Goal: Transaction & Acquisition: Purchase product/service

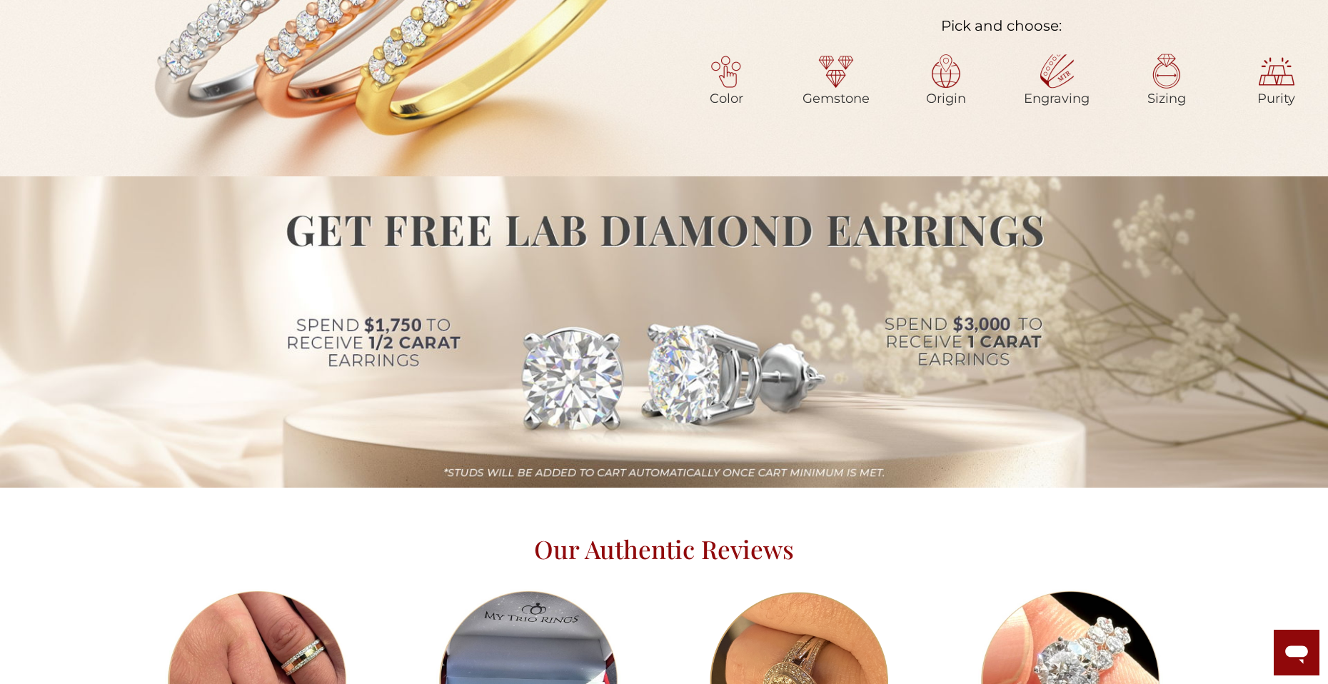
scroll to position [928, 0]
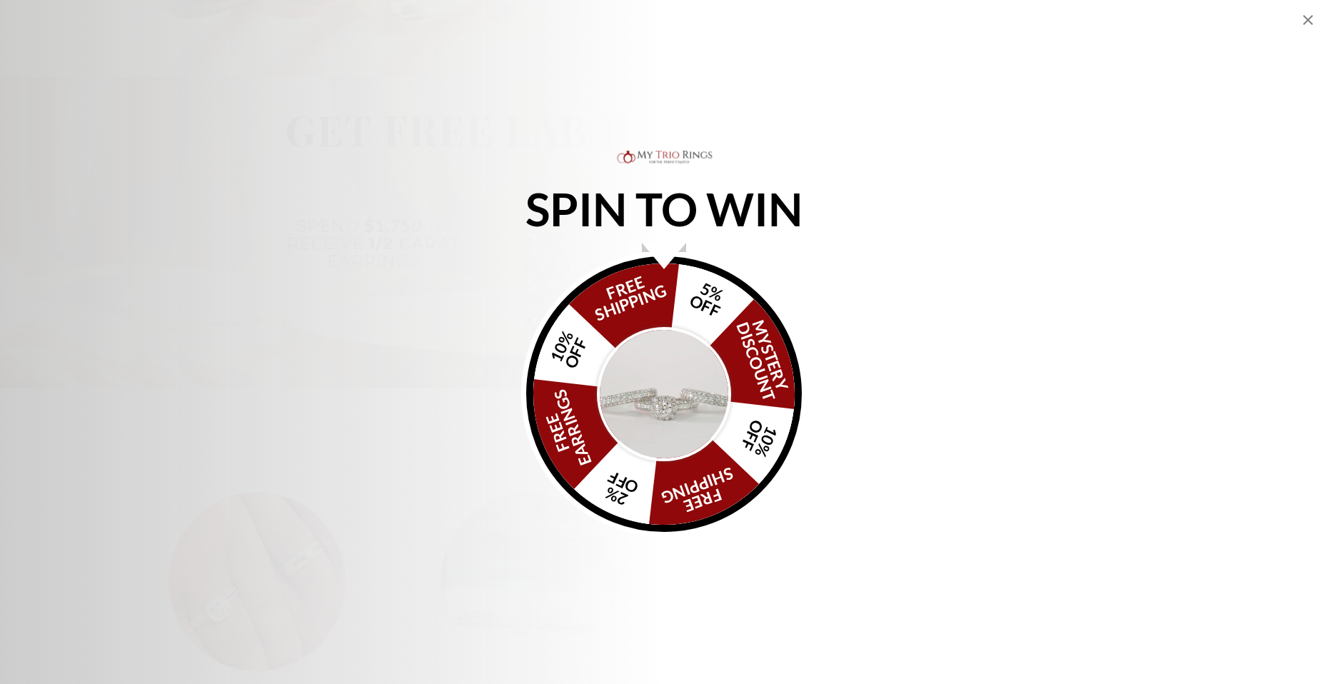
click at [656, 398] on img "Alia popup" at bounding box center [664, 394] width 134 height 134
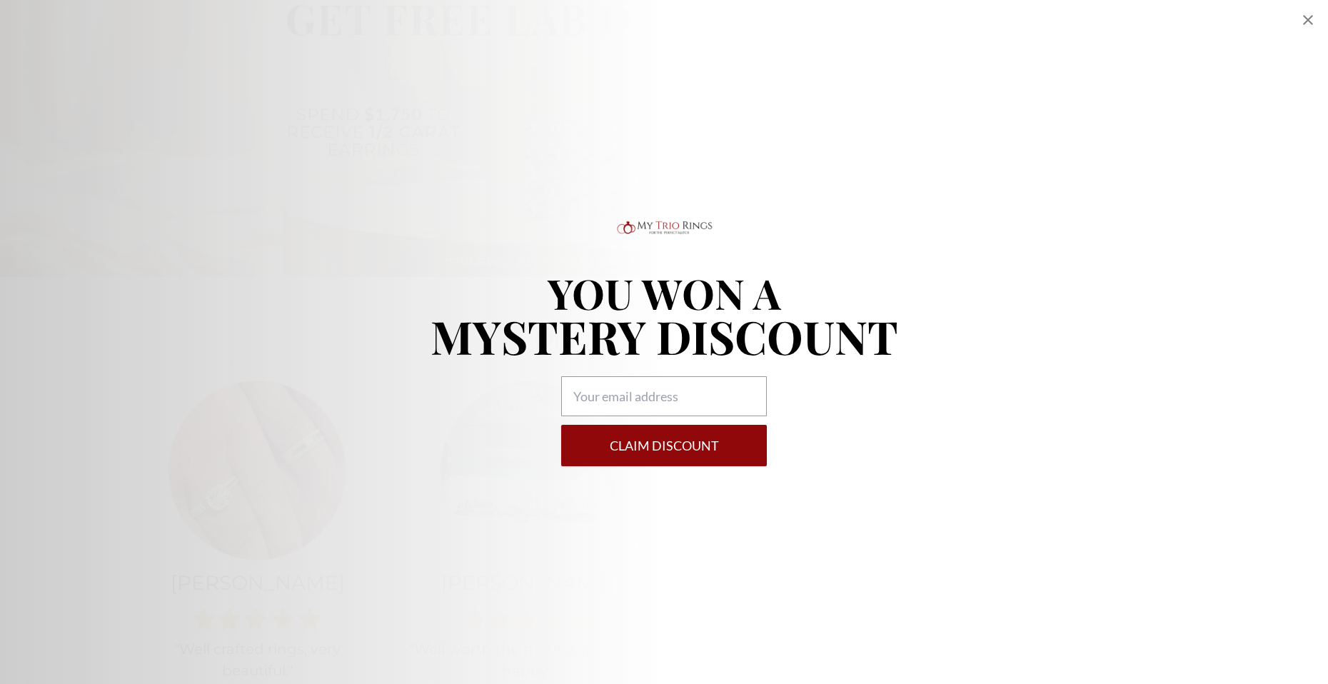
scroll to position [1071, 0]
click at [1305, 19] on icon "Close popup" at bounding box center [1307, 19] width 17 height 17
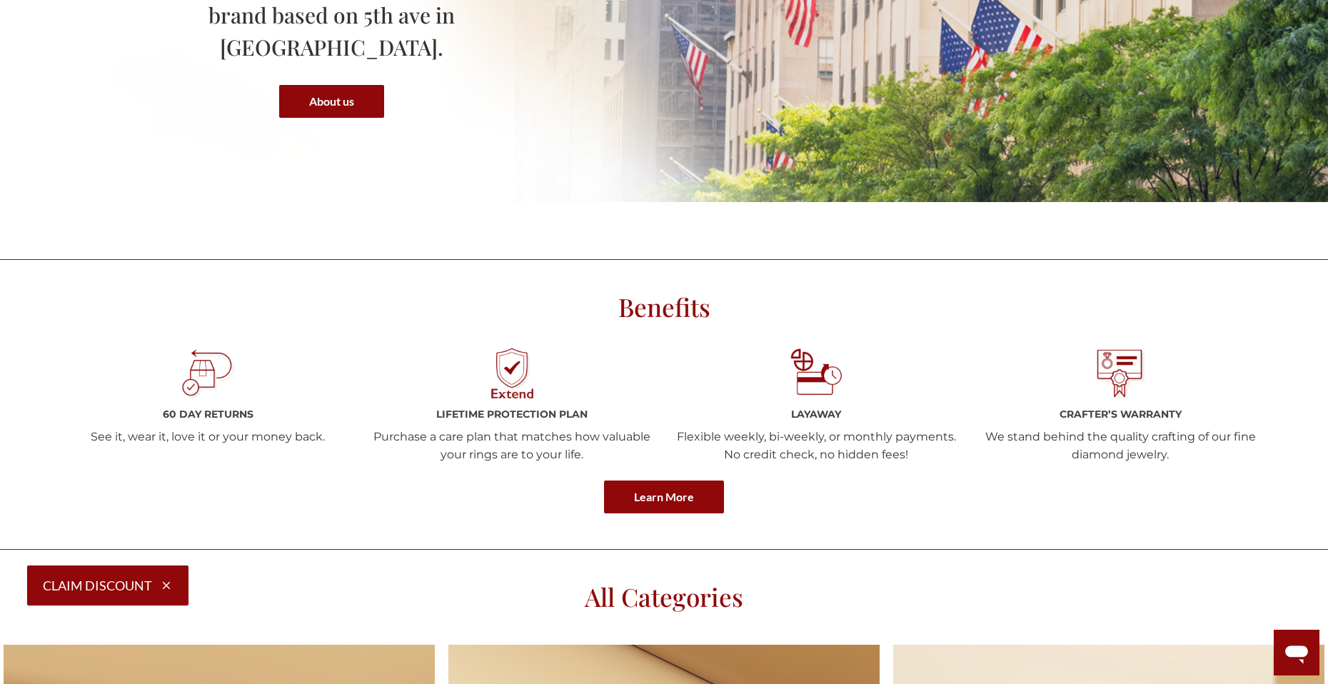
scroll to position [1999, 0]
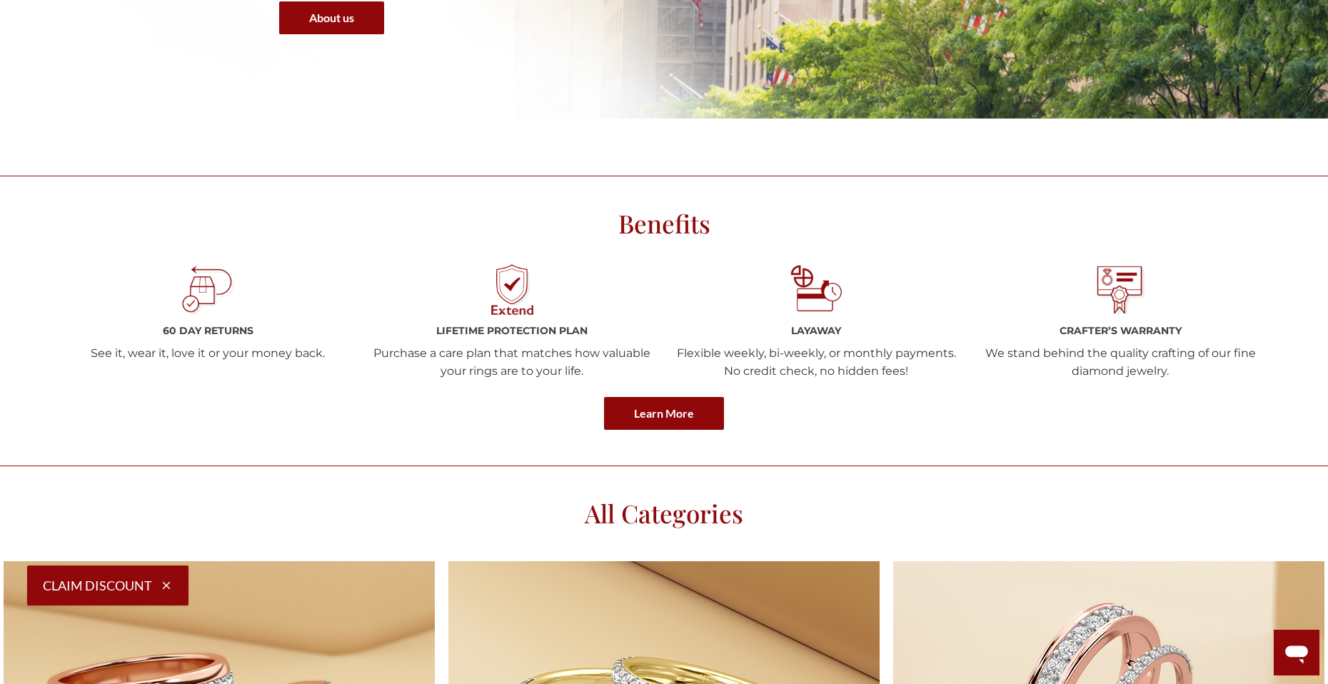
click at [810, 290] on img at bounding box center [817, 290] width 54 height 54
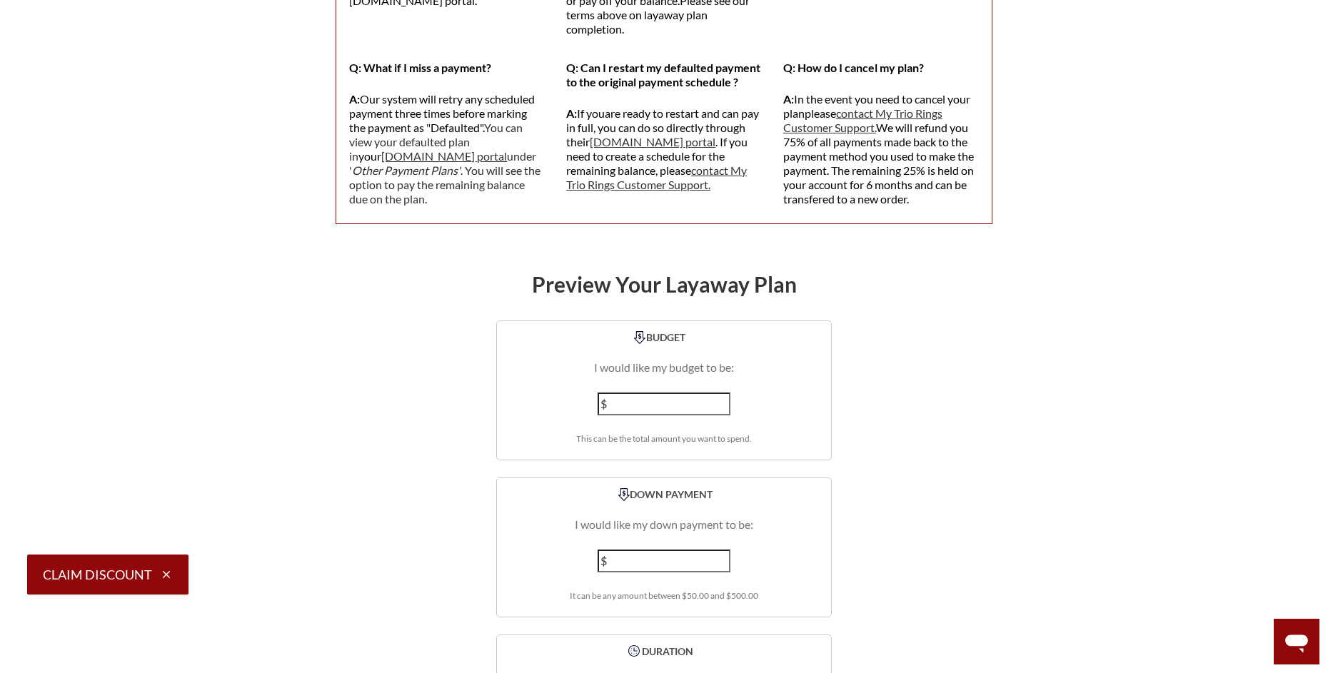
scroll to position [1713, 0]
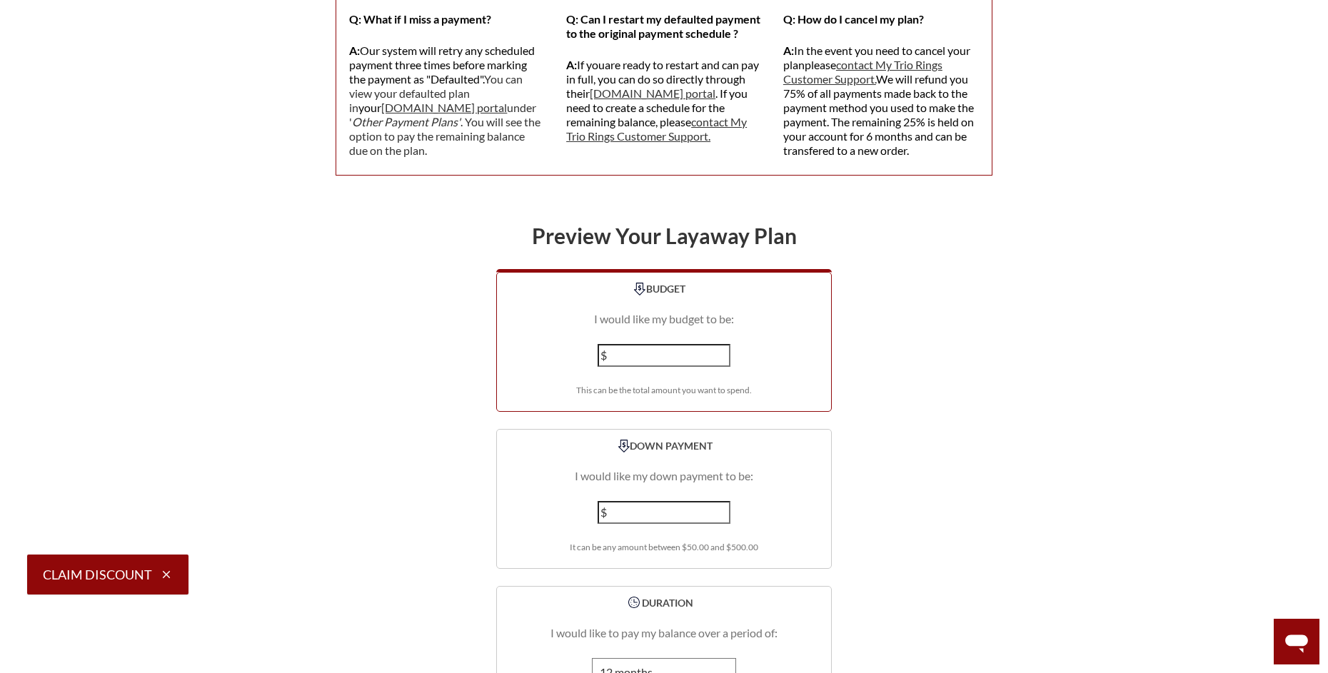
click at [630, 344] on input "number" at bounding box center [664, 355] width 133 height 23
click at [716, 344] on input "number" at bounding box center [664, 355] width 133 height 23
click at [720, 344] on input "-1" at bounding box center [664, 355] width 133 height 23
drag, startPoint x: 723, startPoint y: 326, endPoint x: 716, endPoint y: 325, distance: 7.2
click at [716, 344] on input "1189" at bounding box center [664, 355] width 133 height 23
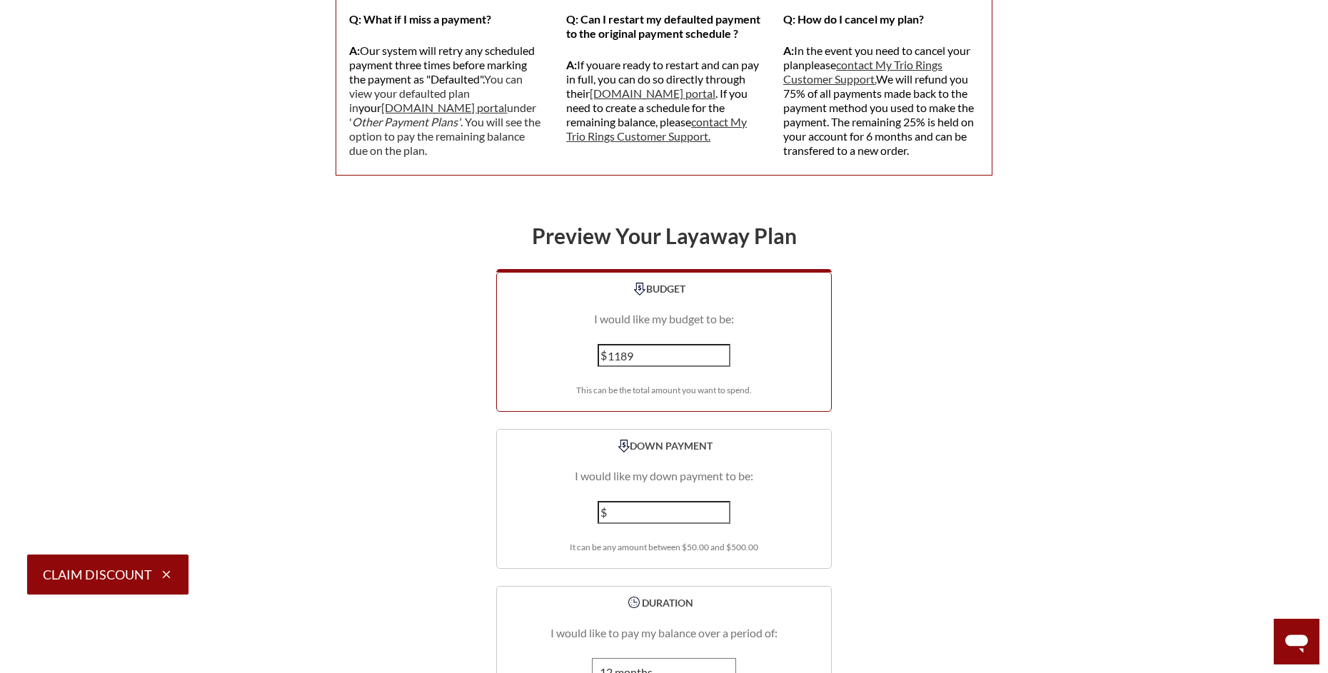
drag, startPoint x: 690, startPoint y: 324, endPoint x: 568, endPoint y: 324, distance: 122.8
click at [568, 324] on div "BUDGET I would like my budget to be: $ 1189 This can be the total amount you wa…" at bounding box center [664, 342] width 336 height 140
type input "2000"
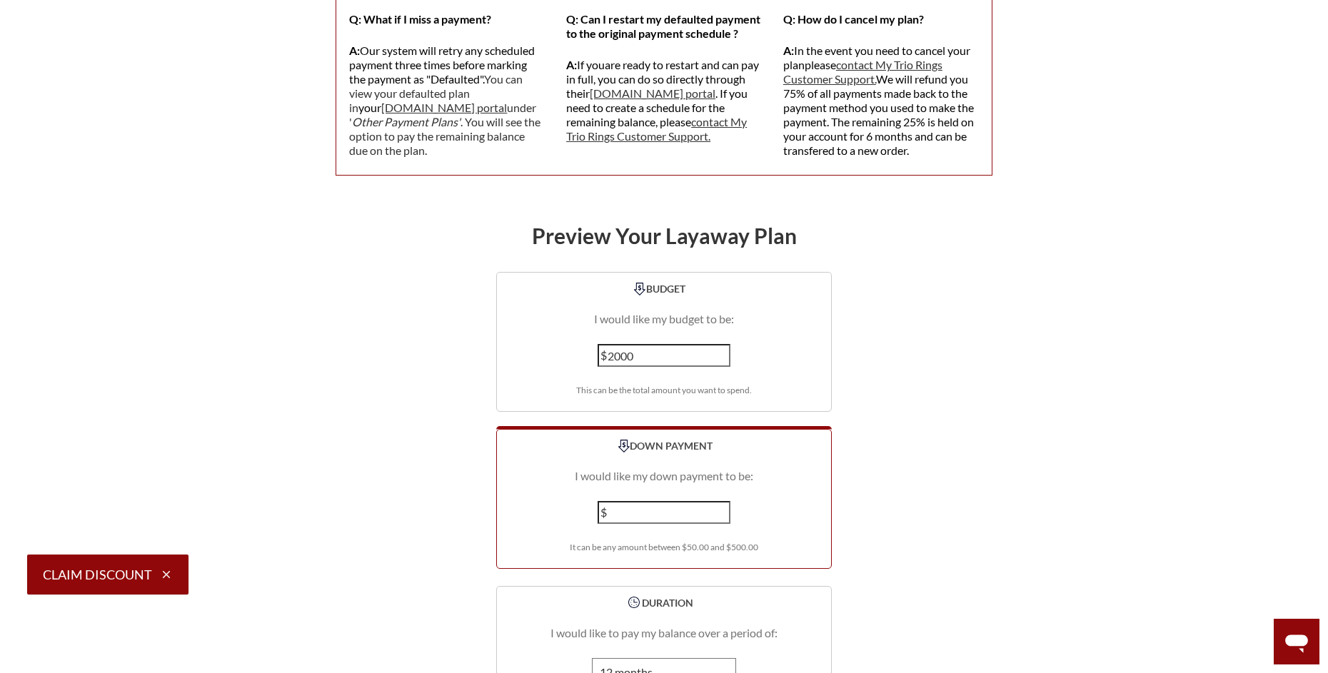
click at [675, 501] on input "number" at bounding box center [664, 512] width 133 height 23
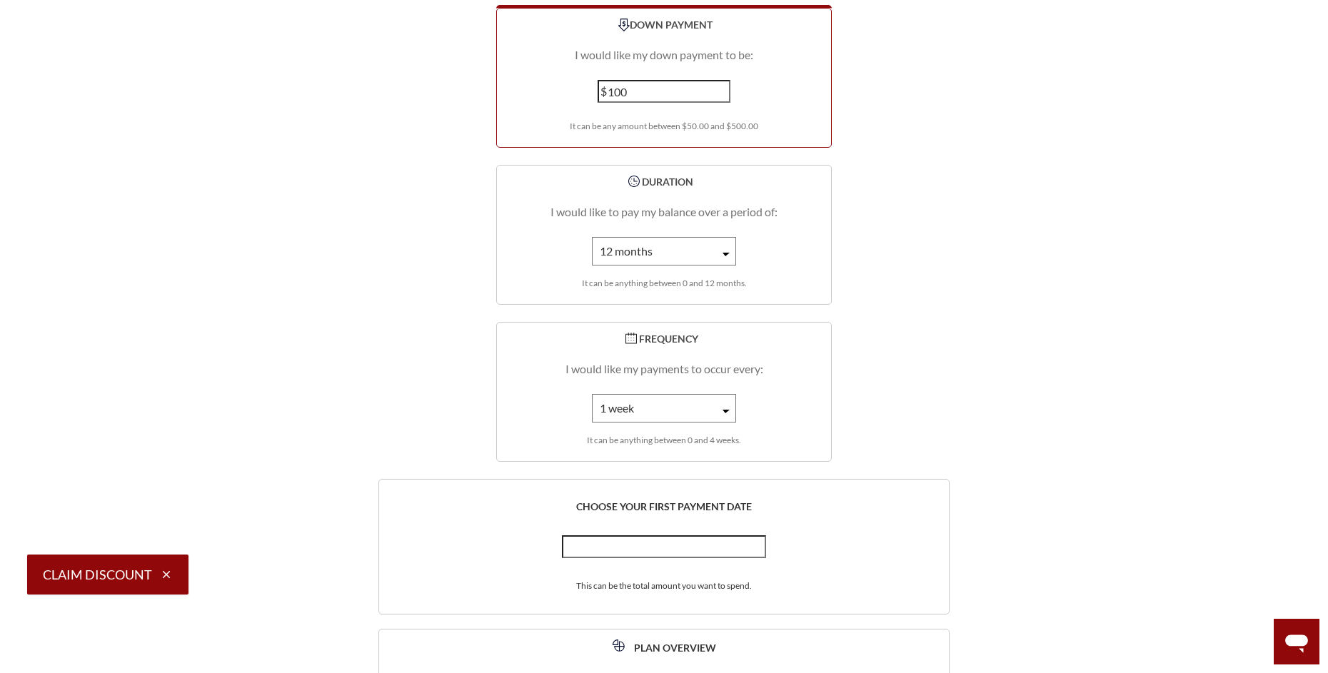
scroll to position [2142, 0]
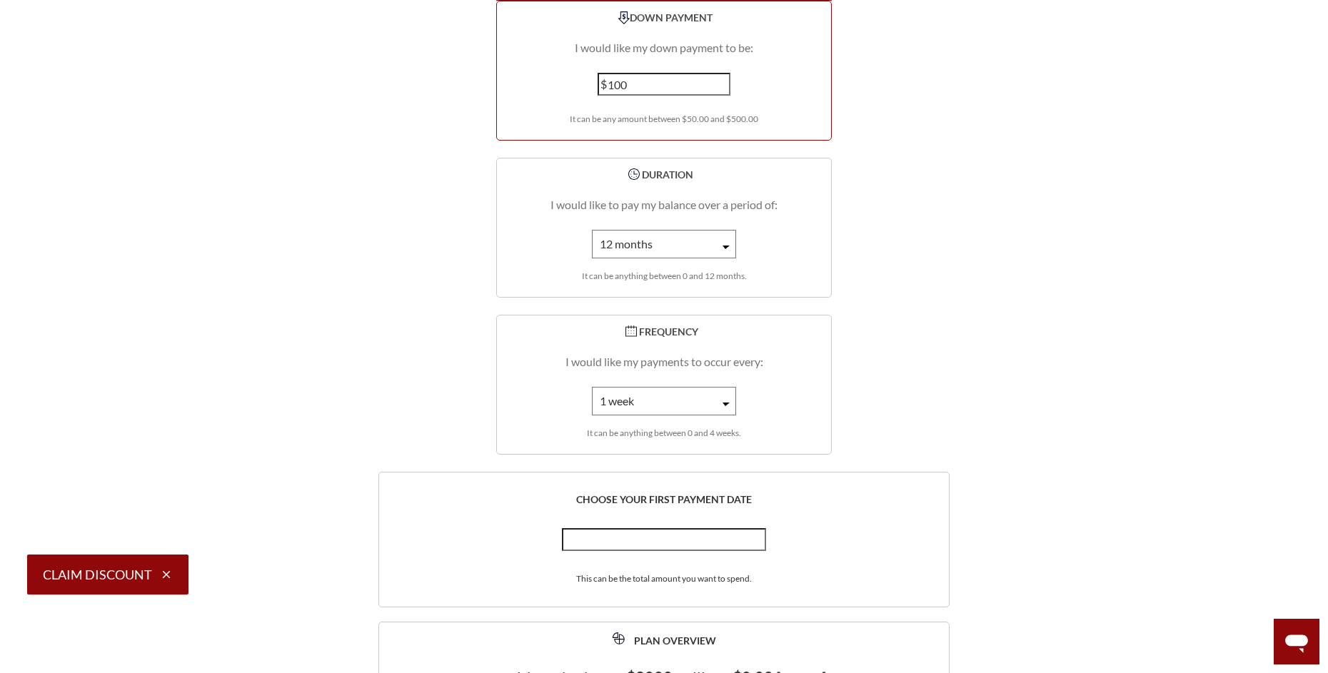
type input "100"
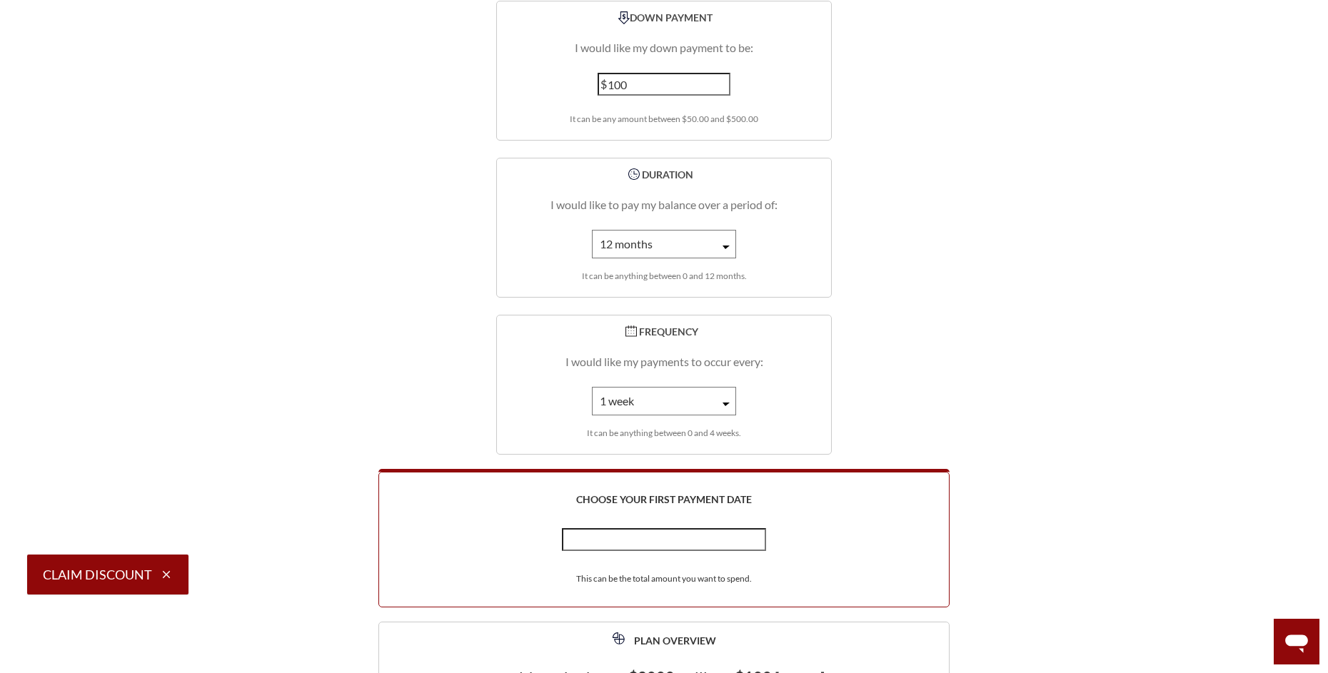
click at [730, 528] on input "text" at bounding box center [664, 539] width 204 height 23
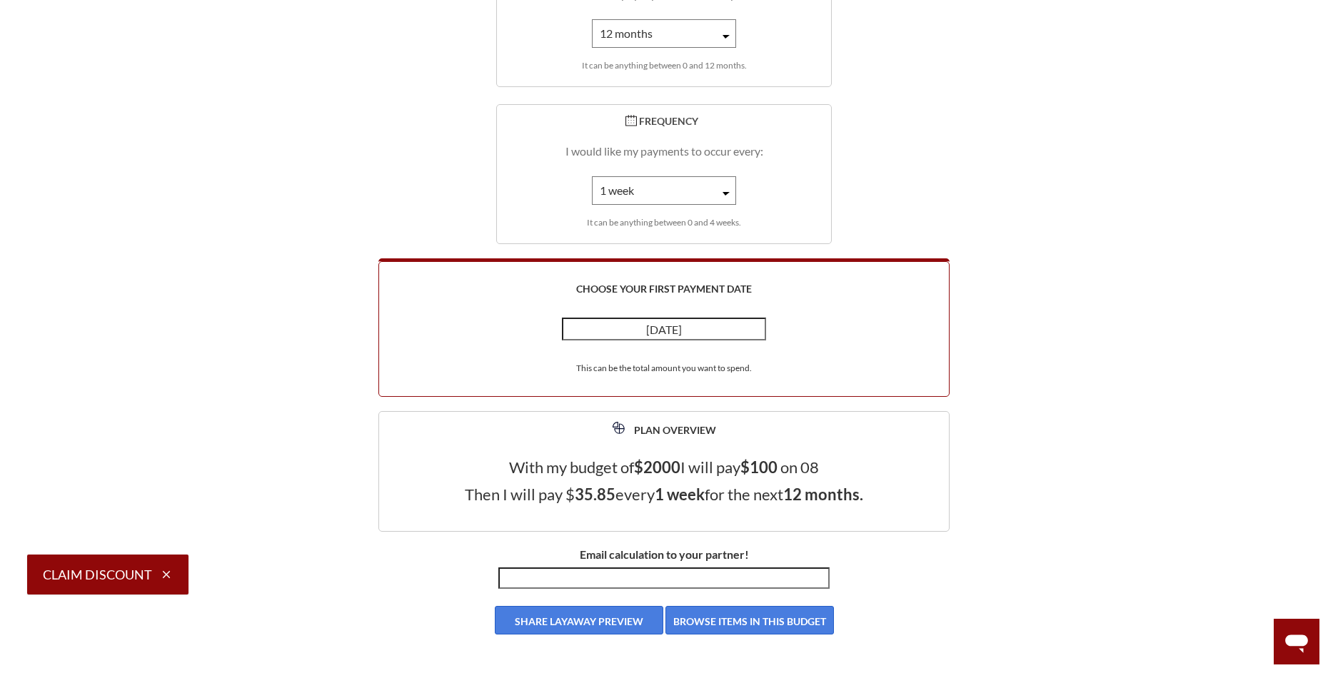
scroll to position [2356, 0]
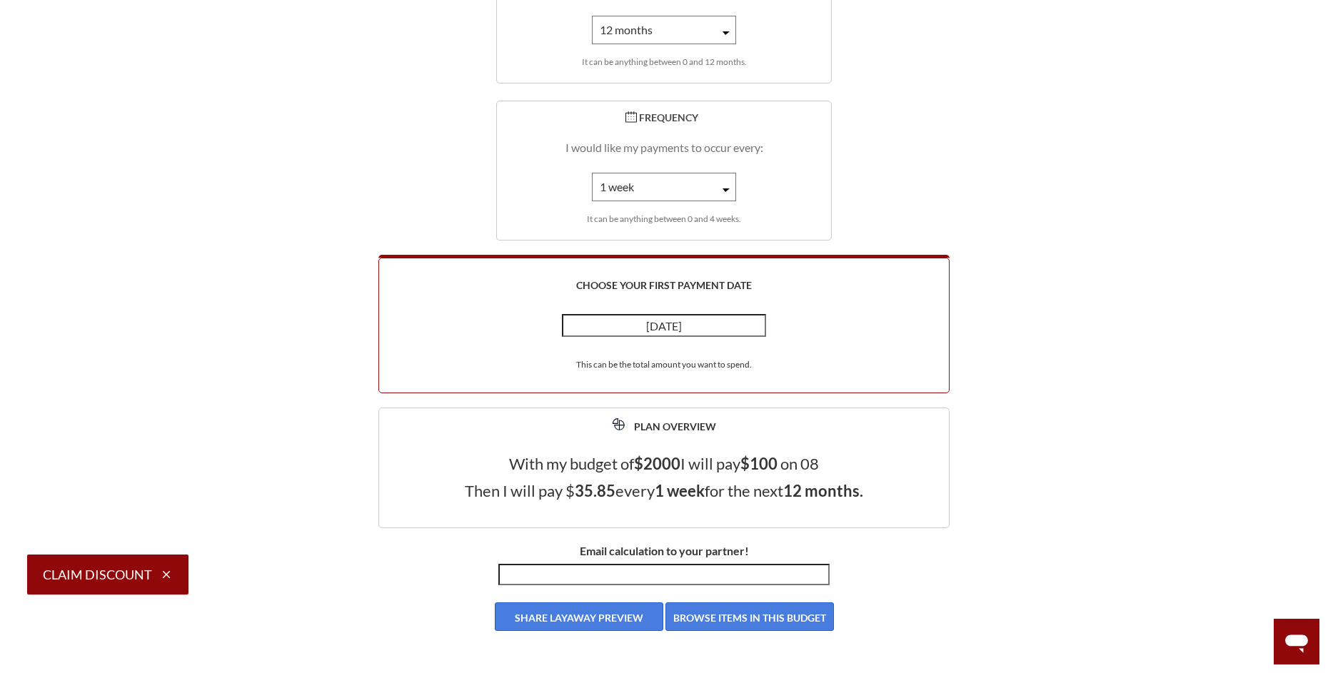
type input "08/10/2025"
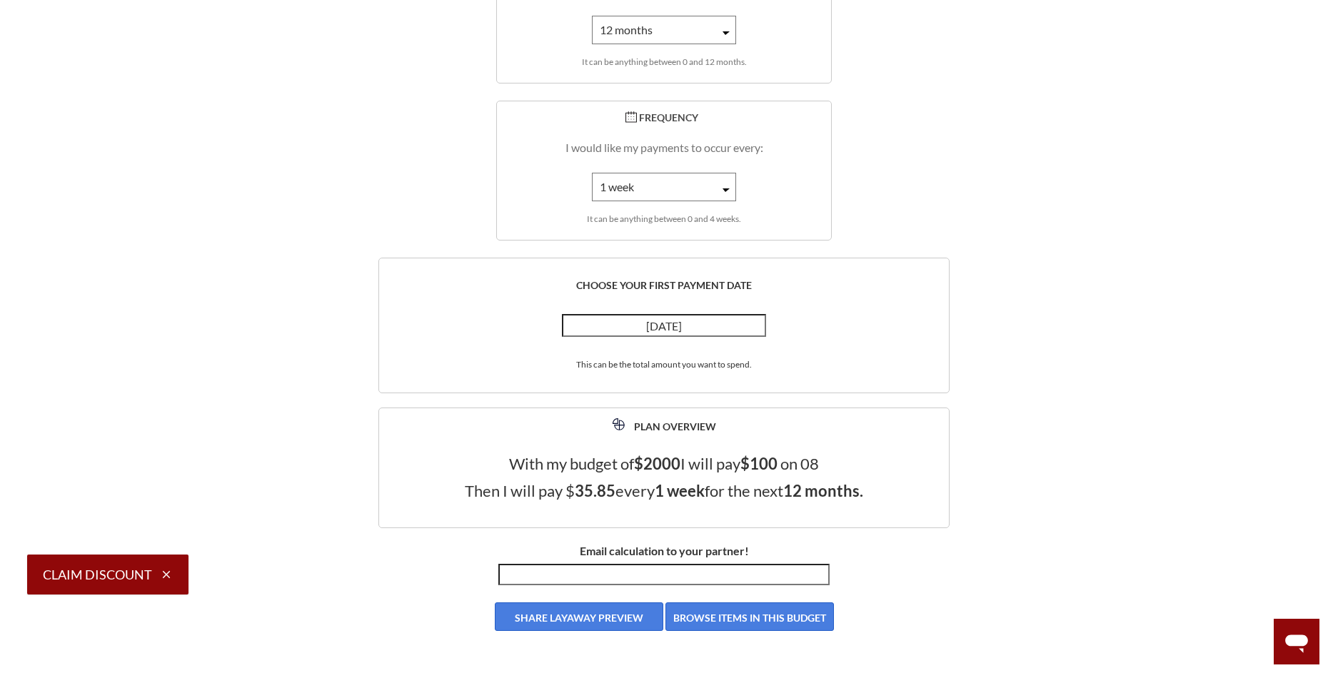
click at [677, 564] on input "Email calculation to your partner!" at bounding box center [663, 574] width 331 height 21
drag, startPoint x: 484, startPoint y: 590, endPoint x: 1023, endPoint y: 443, distance: 558.9
click at [1059, 443] on section "You Can Now Afford Your Dream Ring! Layaway Plan Features Lock in today's sale …" at bounding box center [663, 48] width 1011 height 4510
click at [718, 564] on input "Email calculation to your partner!" at bounding box center [663, 574] width 331 height 21
type input "T"
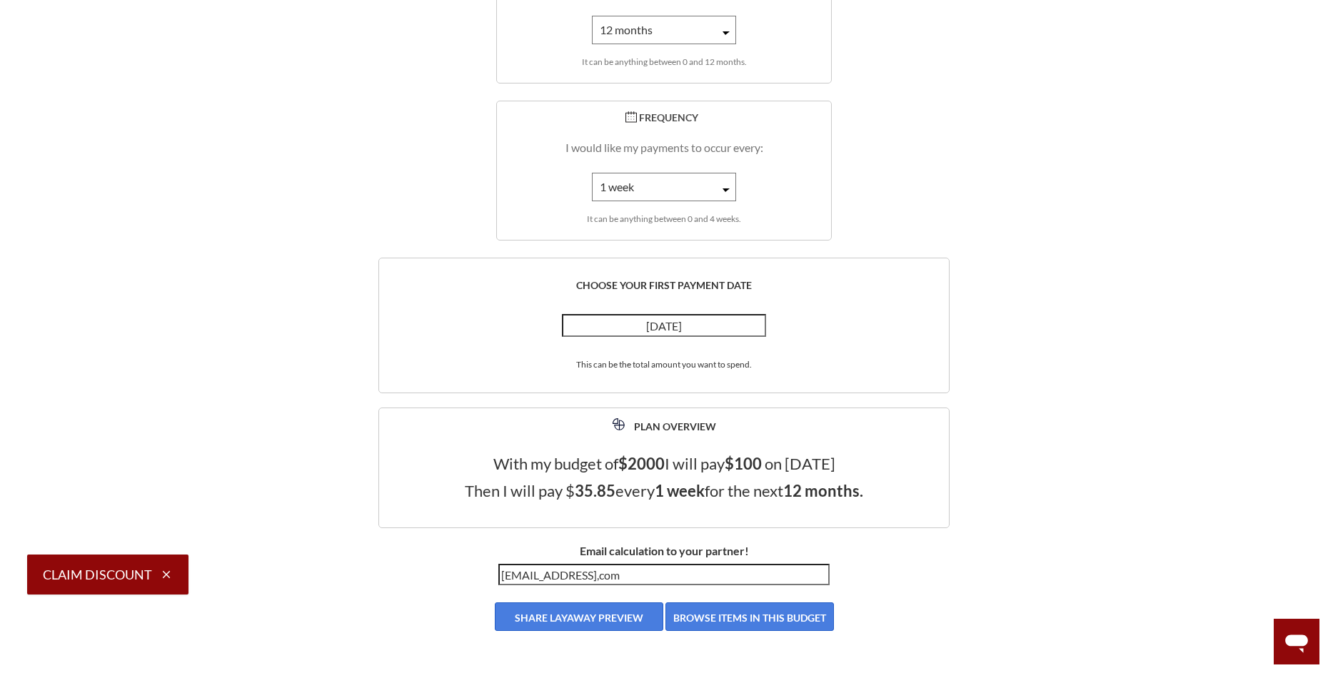
drag, startPoint x: 589, startPoint y: 546, endPoint x: 593, endPoint y: 553, distance: 7.4
click at [589, 564] on input "tcarvin45@gmail,com" at bounding box center [663, 574] width 331 height 21
type input "tcarvin45@gmail.com"
click at [700, 603] on button "BROWSE ITEMS IN THIS BUDGET" at bounding box center [749, 617] width 168 height 29
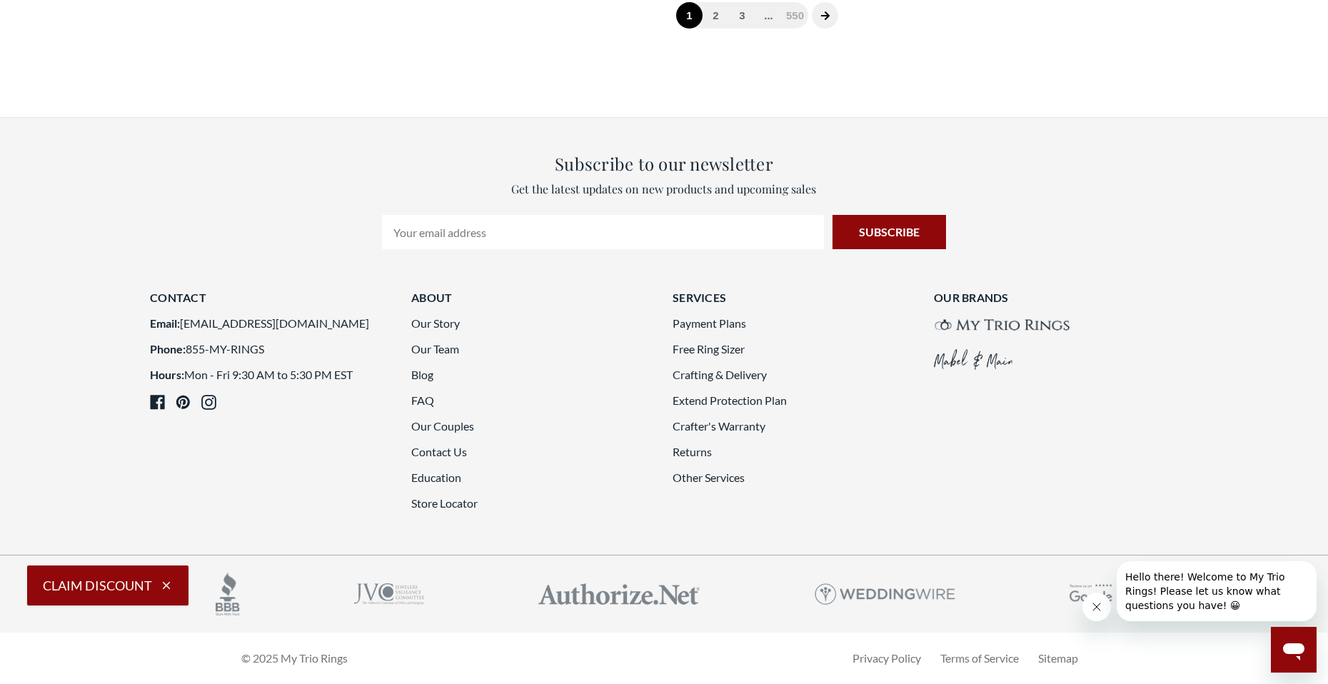
scroll to position [3712, 0]
click at [715, 29] on link "2" at bounding box center [715, 15] width 26 height 26
click at [773, 29] on link "4" at bounding box center [772, 15] width 26 height 26
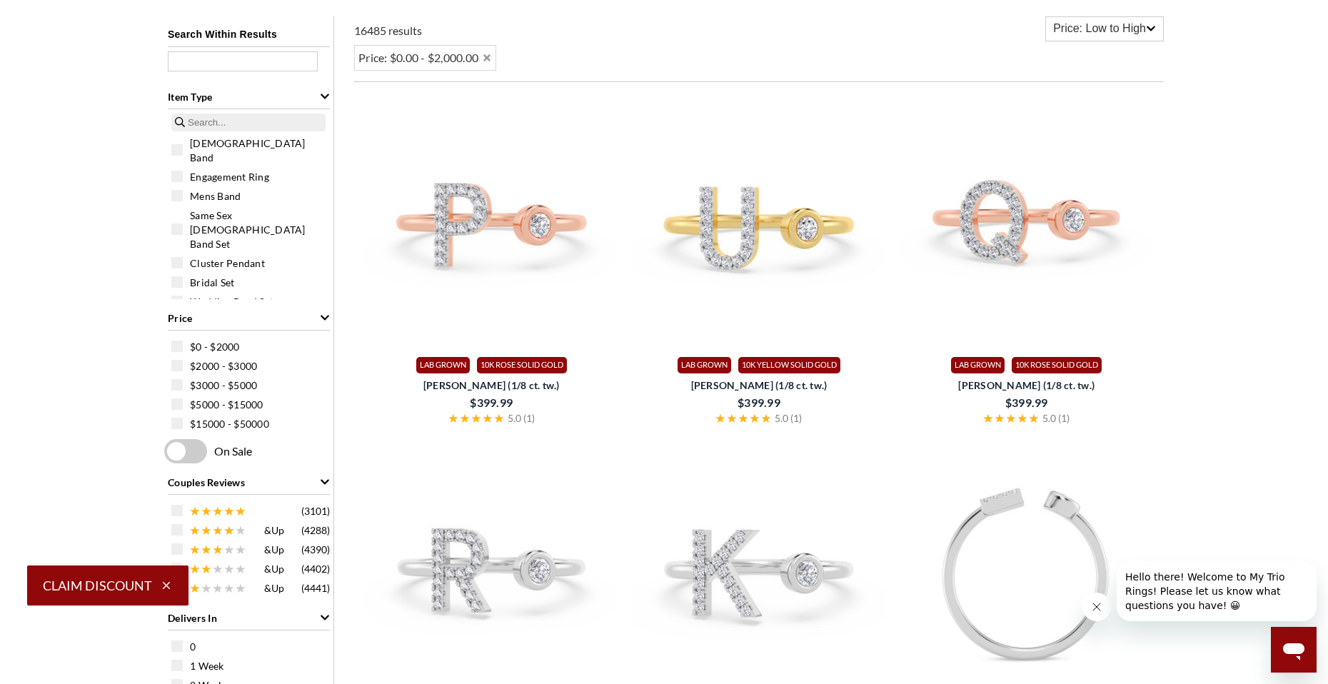
click at [208, 170] on span "Engagement Ring" at bounding box center [229, 177] width 79 height 14
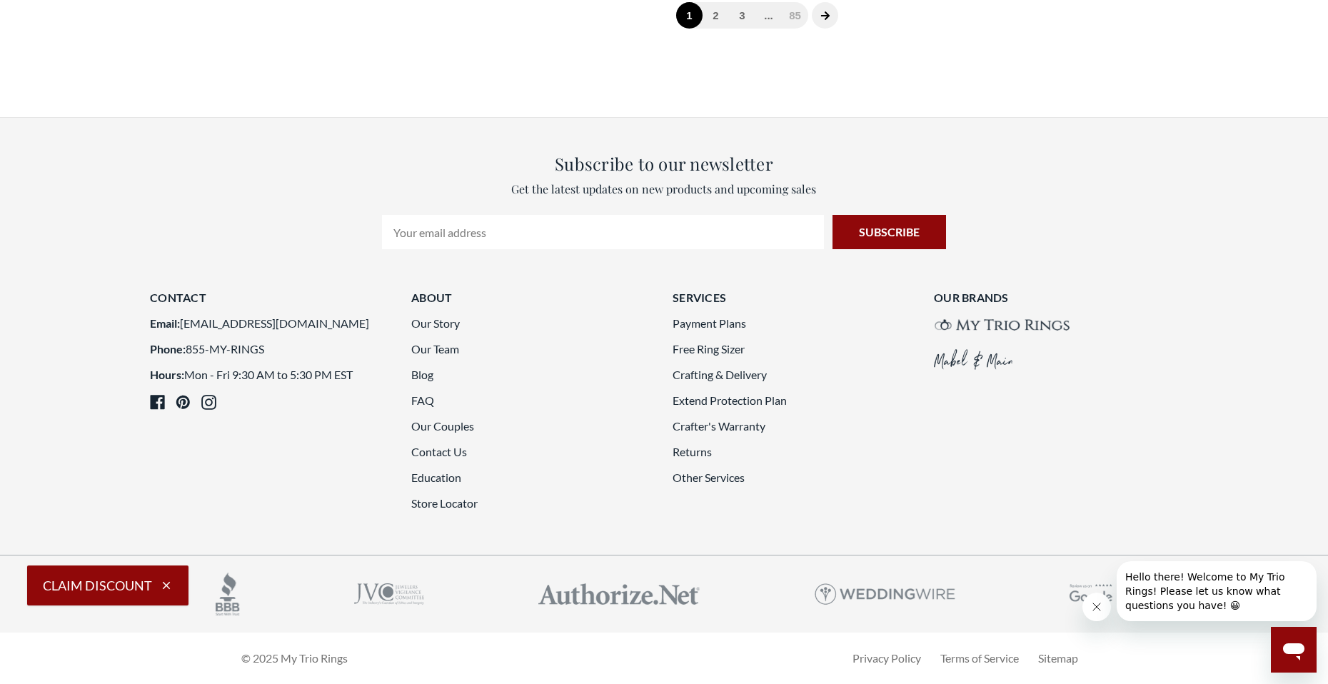
scroll to position [3660, 0]
click at [718, 29] on link "2" at bounding box center [715, 15] width 26 height 26
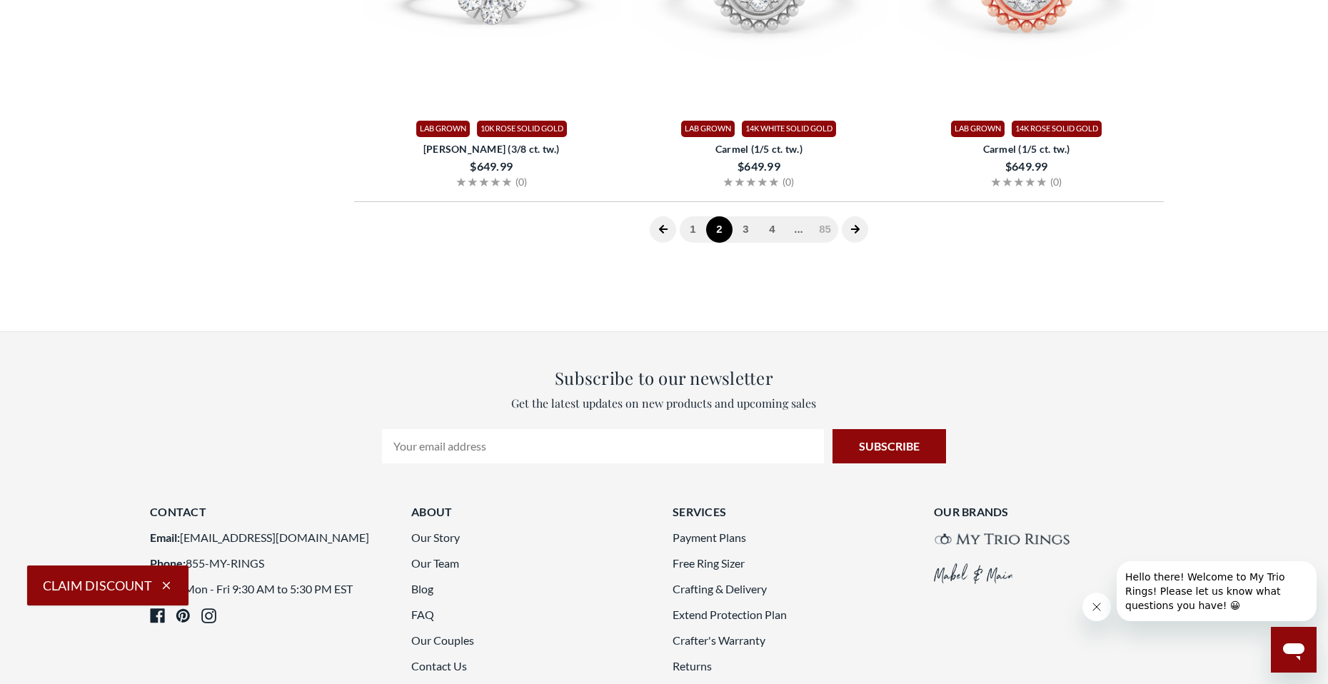
scroll to position [287, 0]
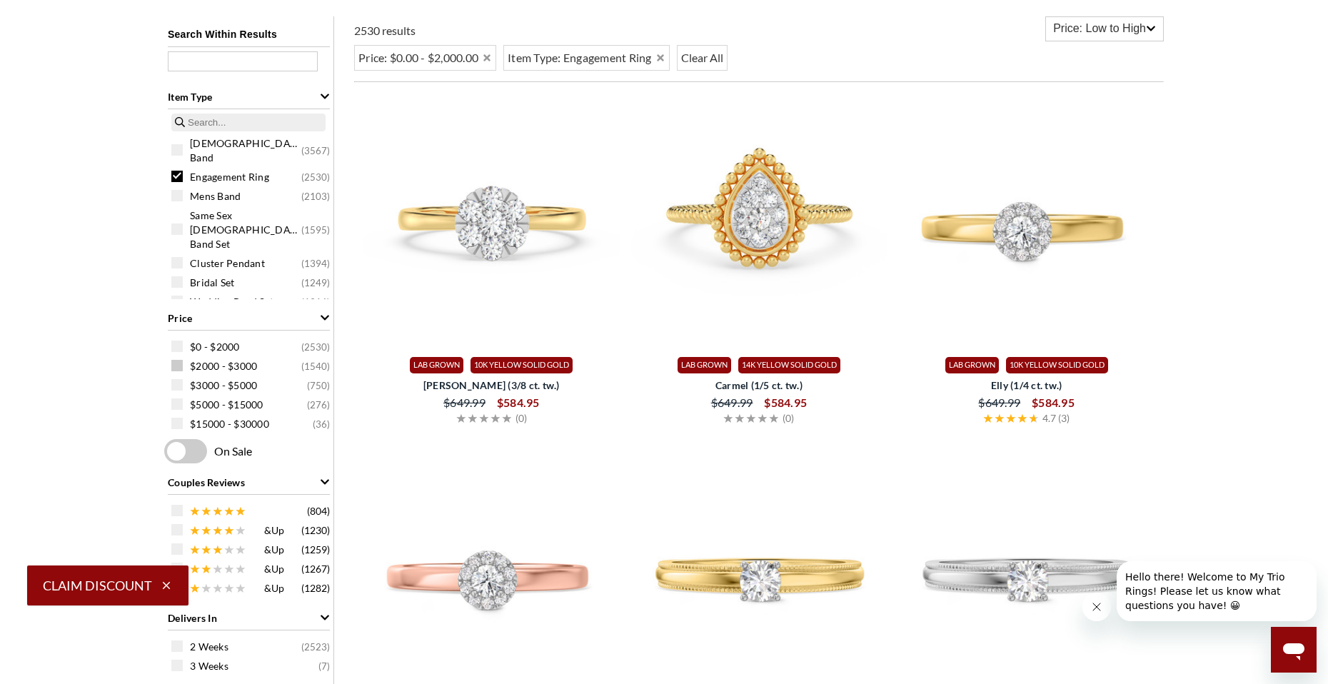
click at [212, 361] on span "$2000 - $3000" at bounding box center [223, 366] width 67 height 14
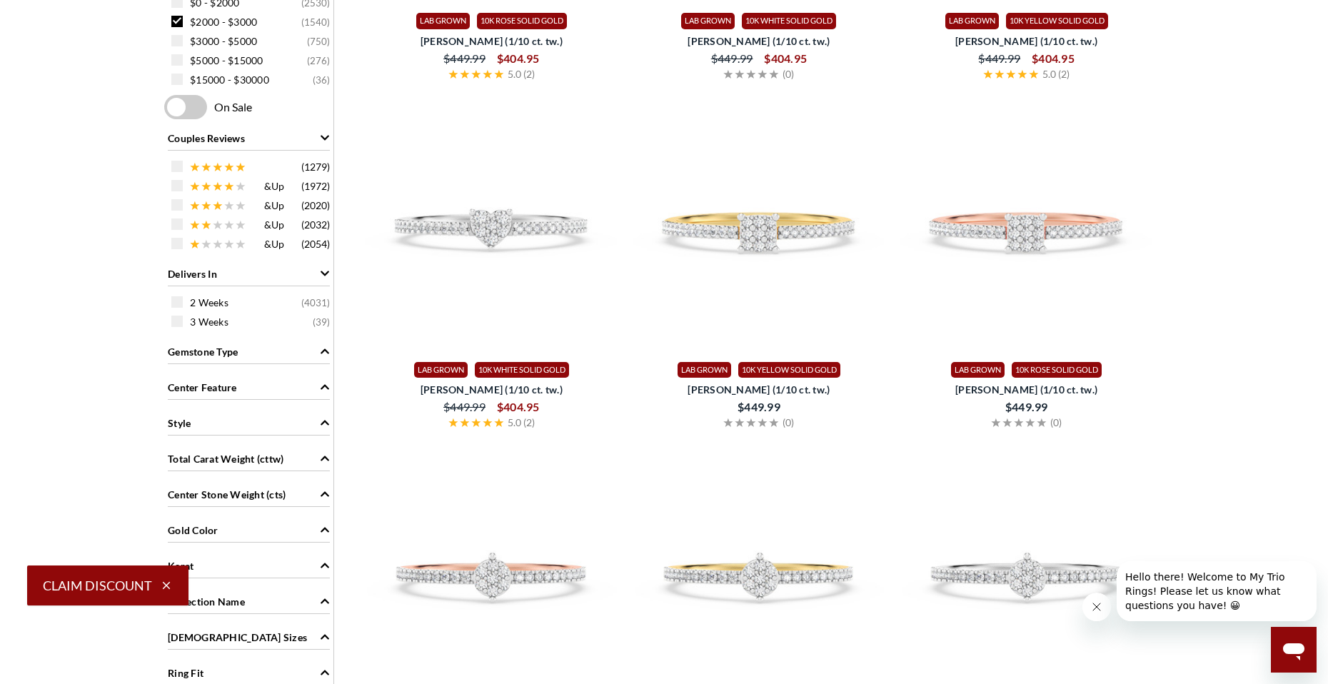
scroll to position [644, 0]
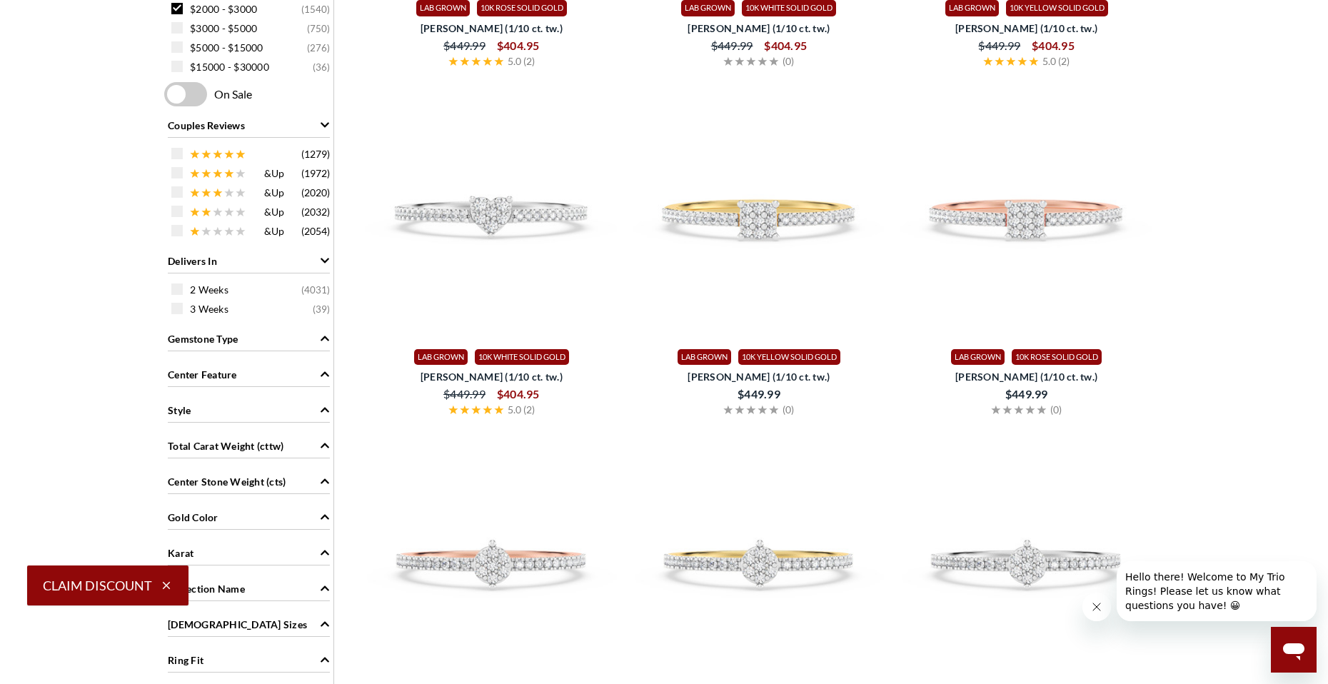
click at [323, 443] on icon "Total Carat Weight (cttw)" at bounding box center [325, 445] width 10 height 10
click at [176, 473] on span at bounding box center [176, 473] width 11 height 11
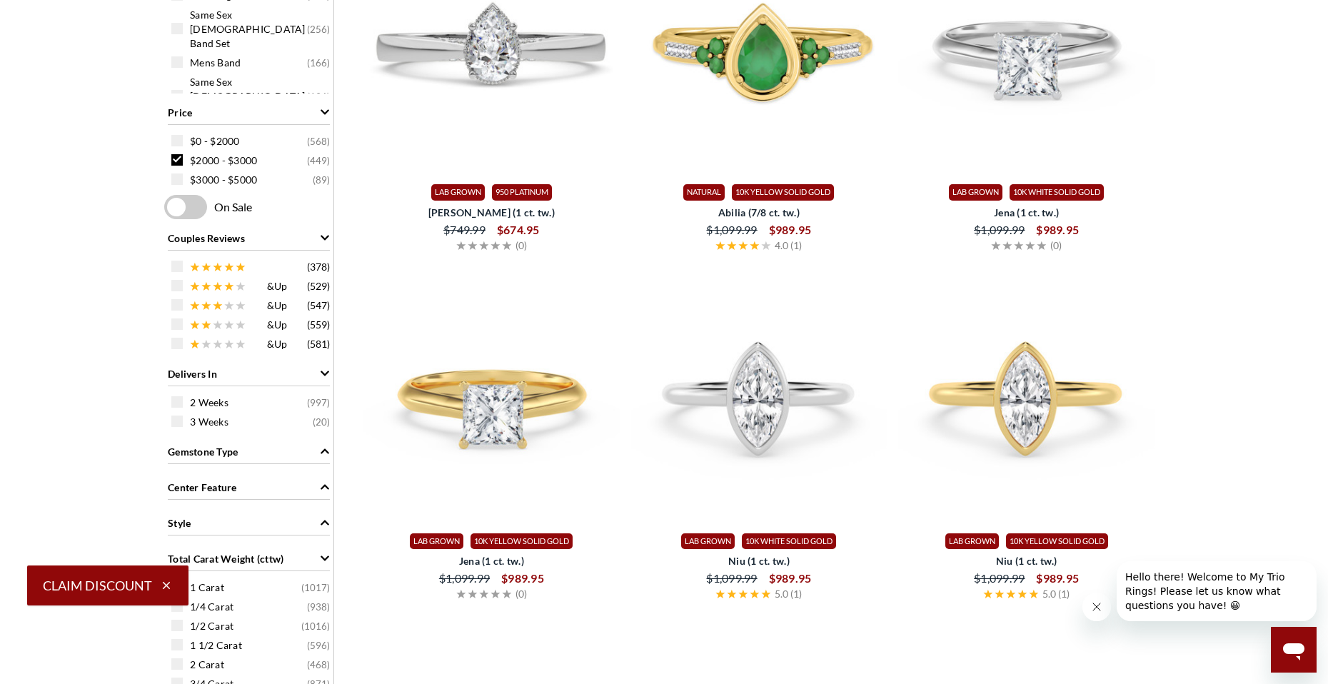
scroll to position [501, 0]
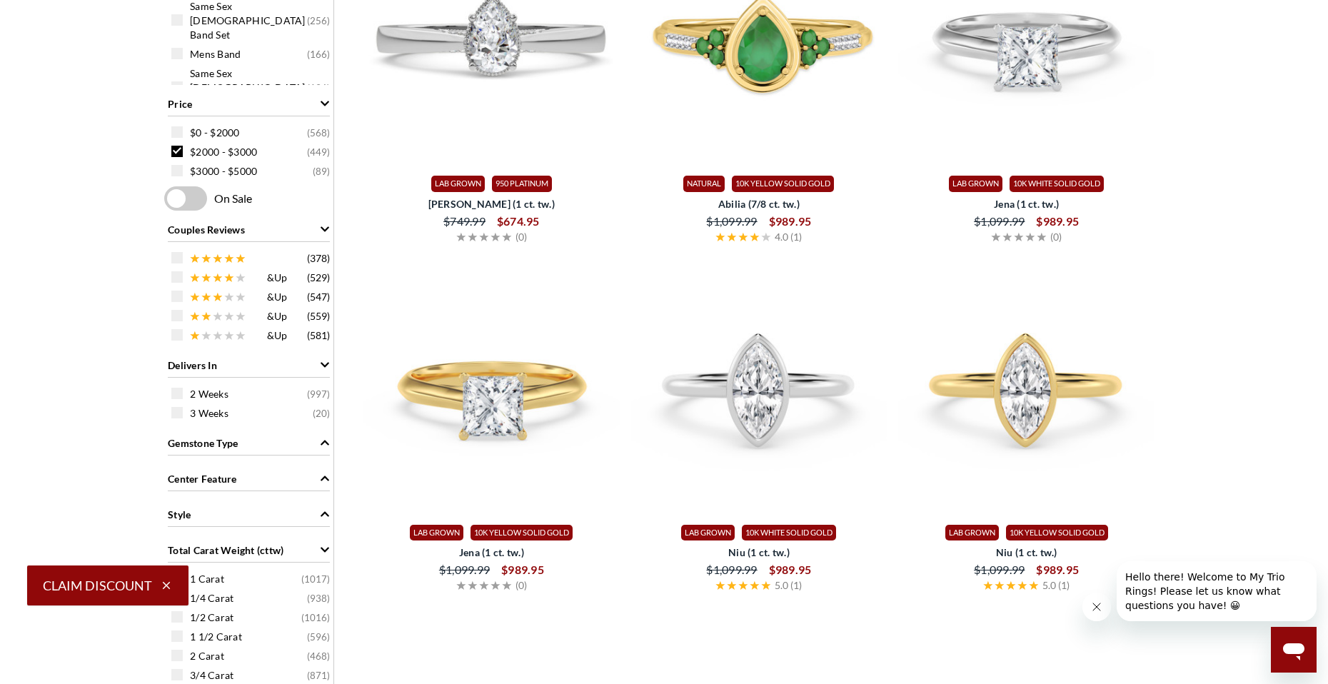
click at [325, 443] on icon "Gemstone Type" at bounding box center [325, 443] width 10 height 10
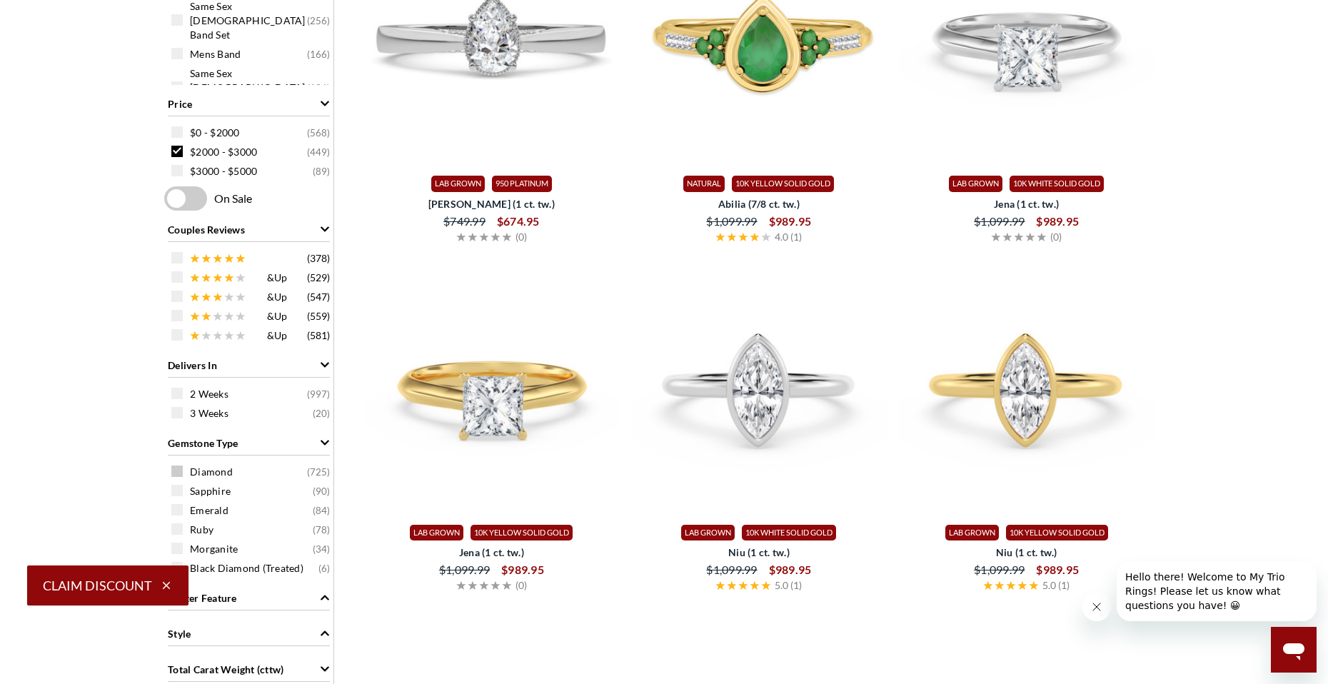
click at [172, 468] on span at bounding box center [176, 470] width 11 height 11
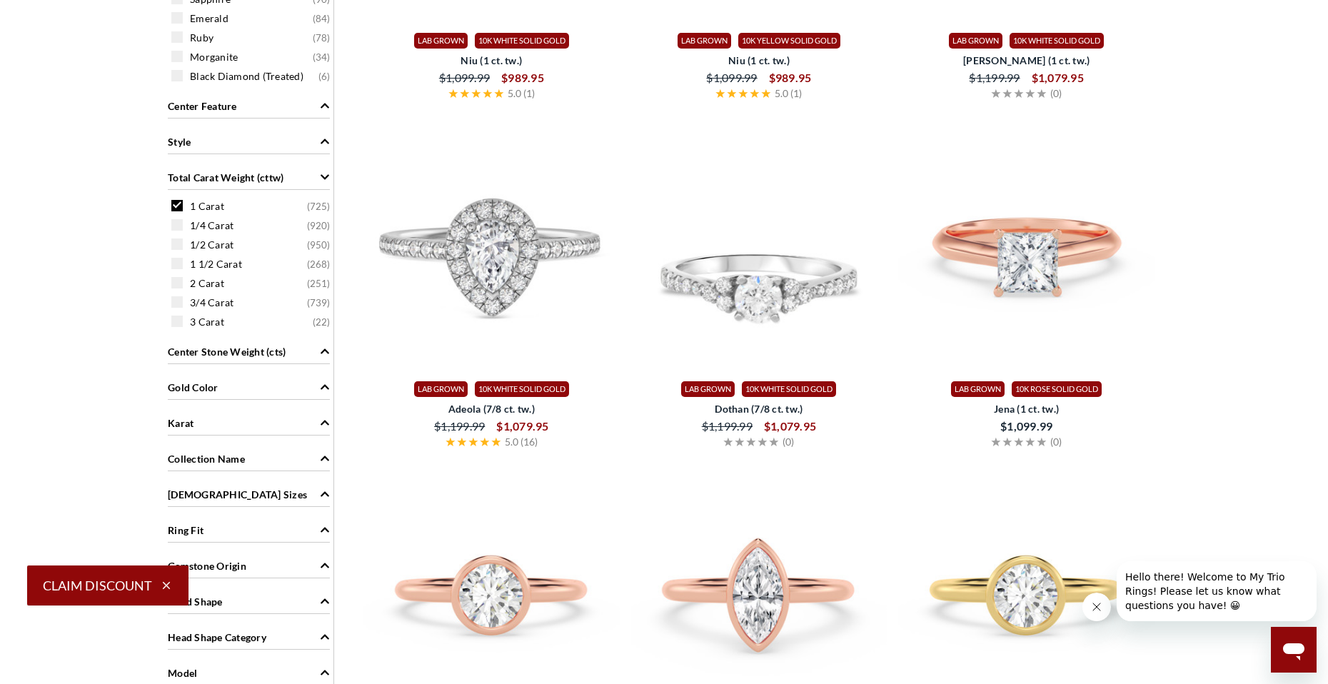
scroll to position [1001, 0]
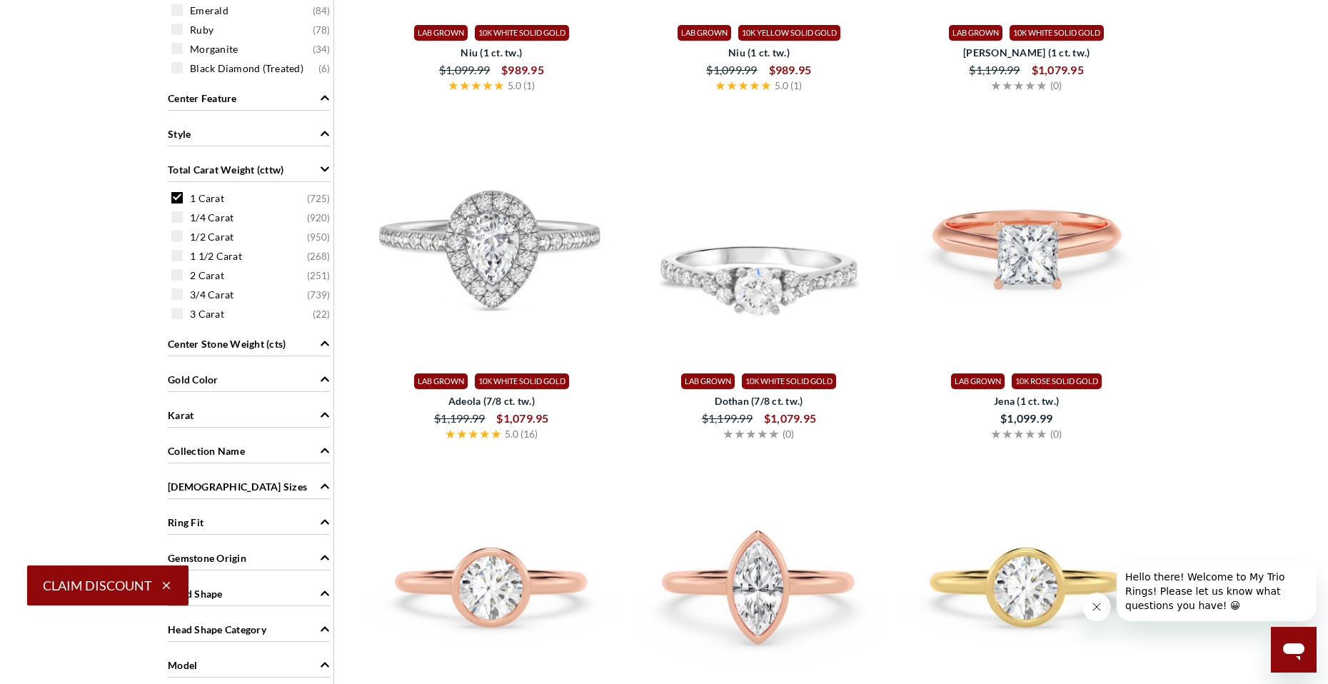
click at [324, 381] on icon "Gold Color" at bounding box center [325, 379] width 10 height 10
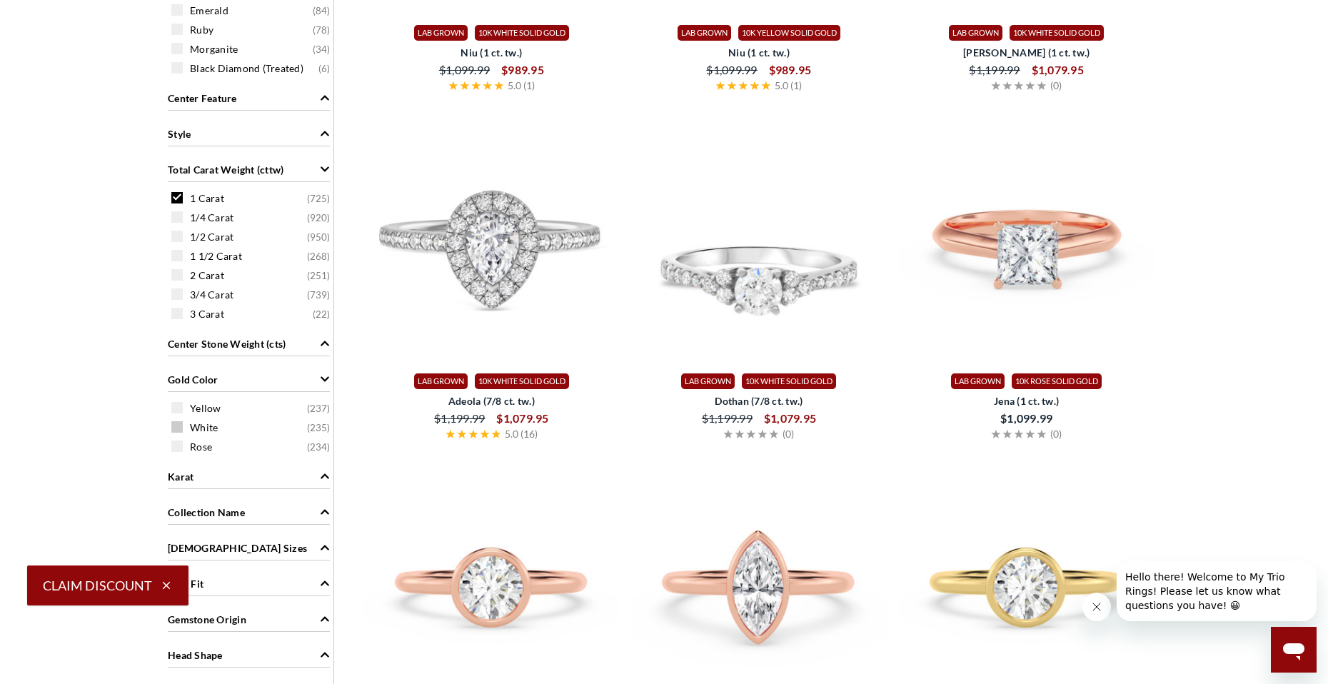
click at [176, 431] on span at bounding box center [176, 426] width 11 height 11
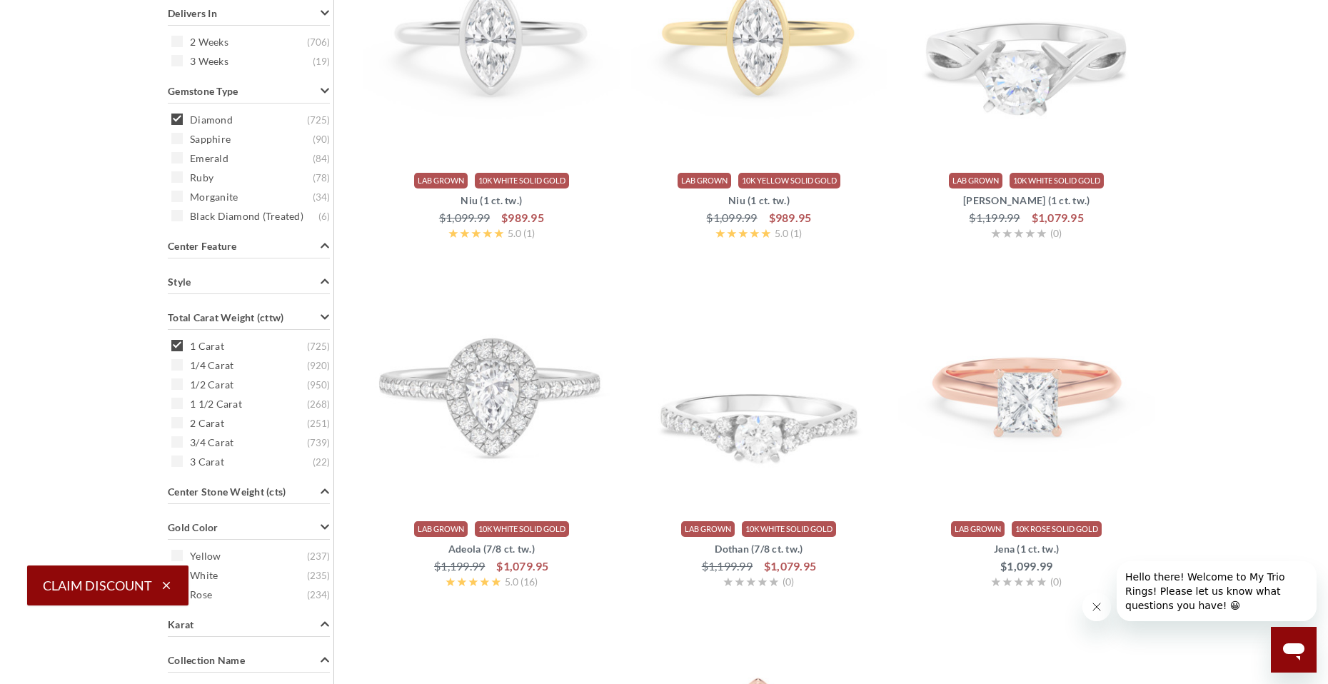
scroll to position [858, 0]
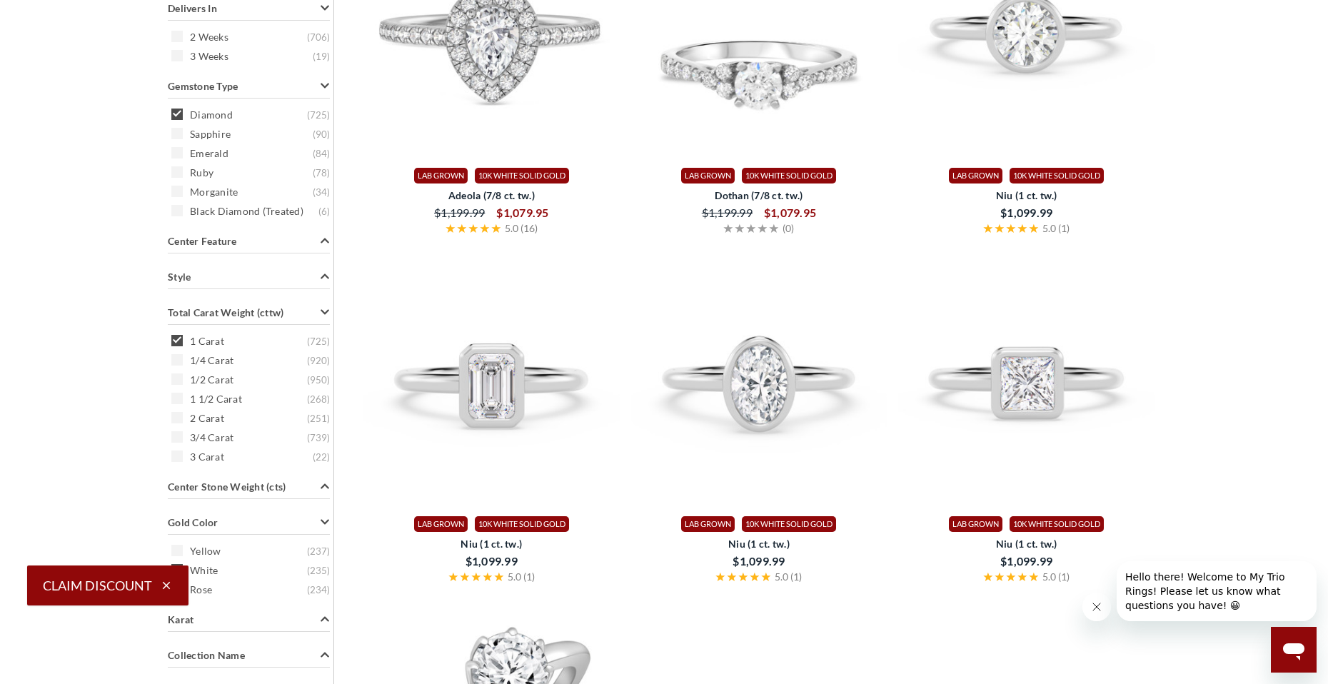
click at [323, 241] on div "Search Within Results Item Type Engagement Ring ( 725 ) Bridal Set ( 701 ) Wedd…" at bounding box center [249, 201] width 170 height 1512
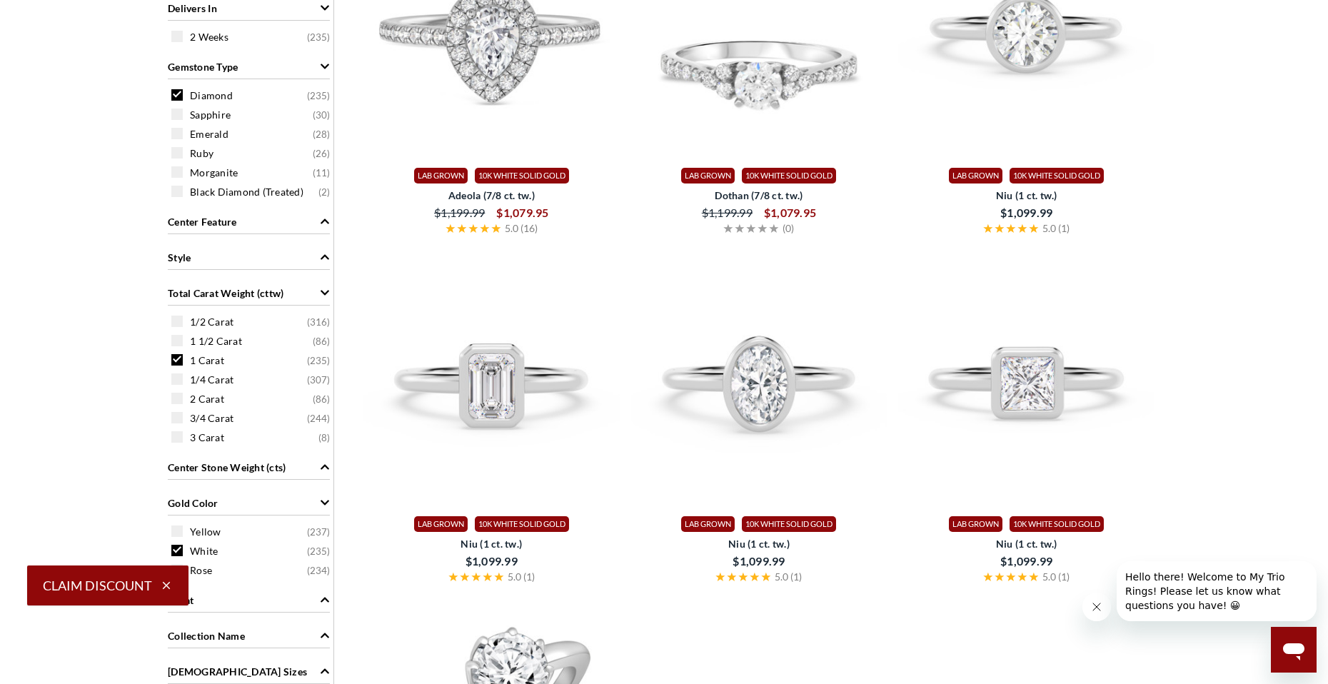
click at [331, 217] on div "Center Feature" at bounding box center [248, 220] width 169 height 27
click at [320, 221] on icon "Center Feature" at bounding box center [325, 221] width 10 height 10
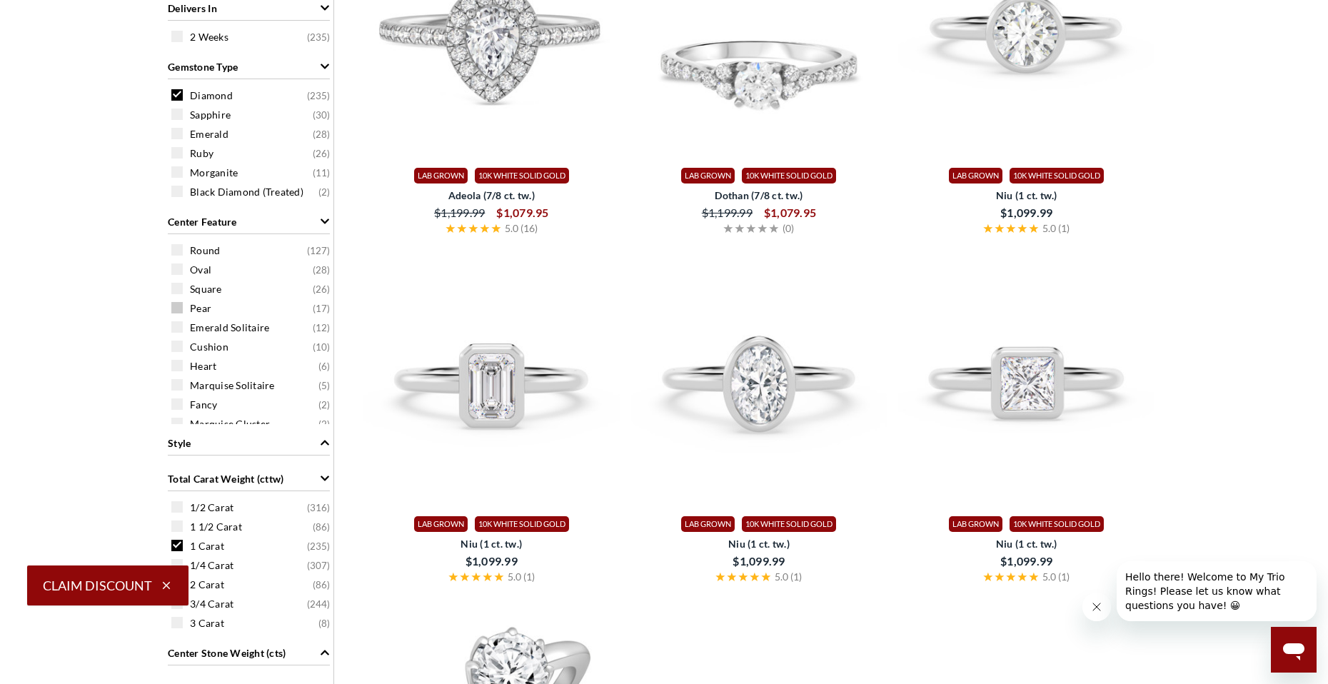
scroll to position [11, 0]
click at [326, 447] on icon "Style" at bounding box center [325, 443] width 10 height 10
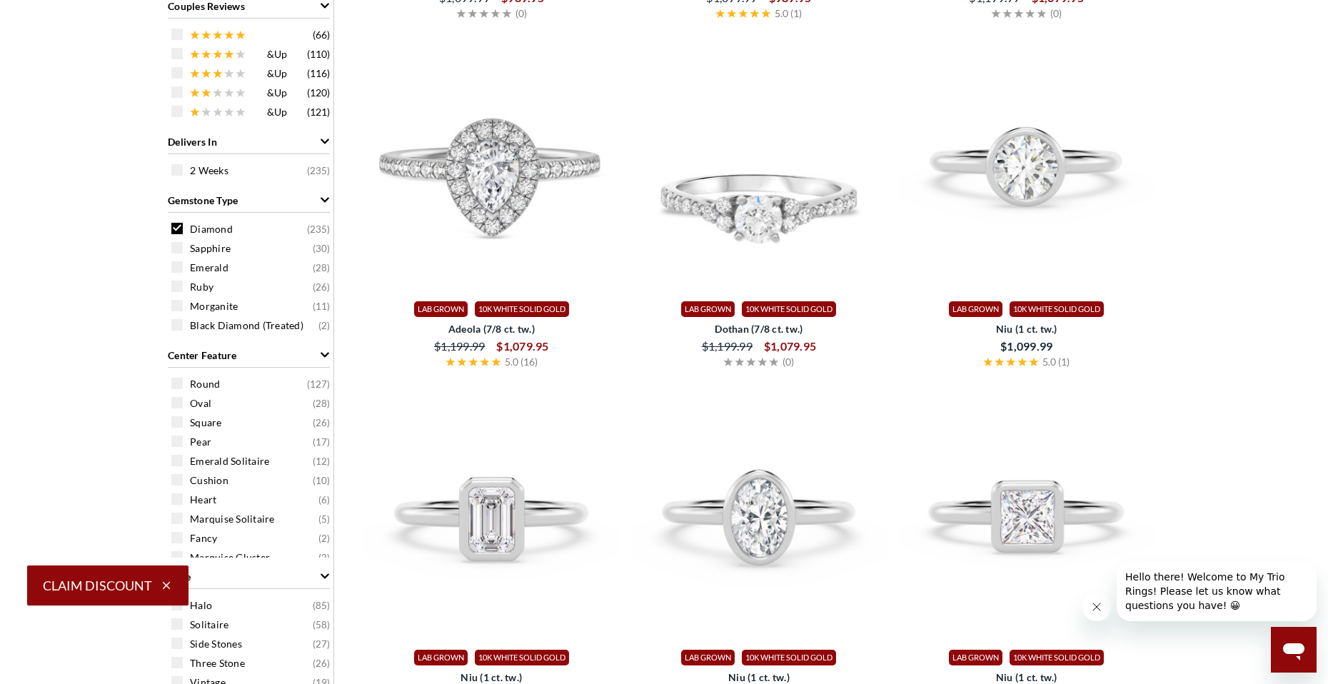
scroll to position [715, 0]
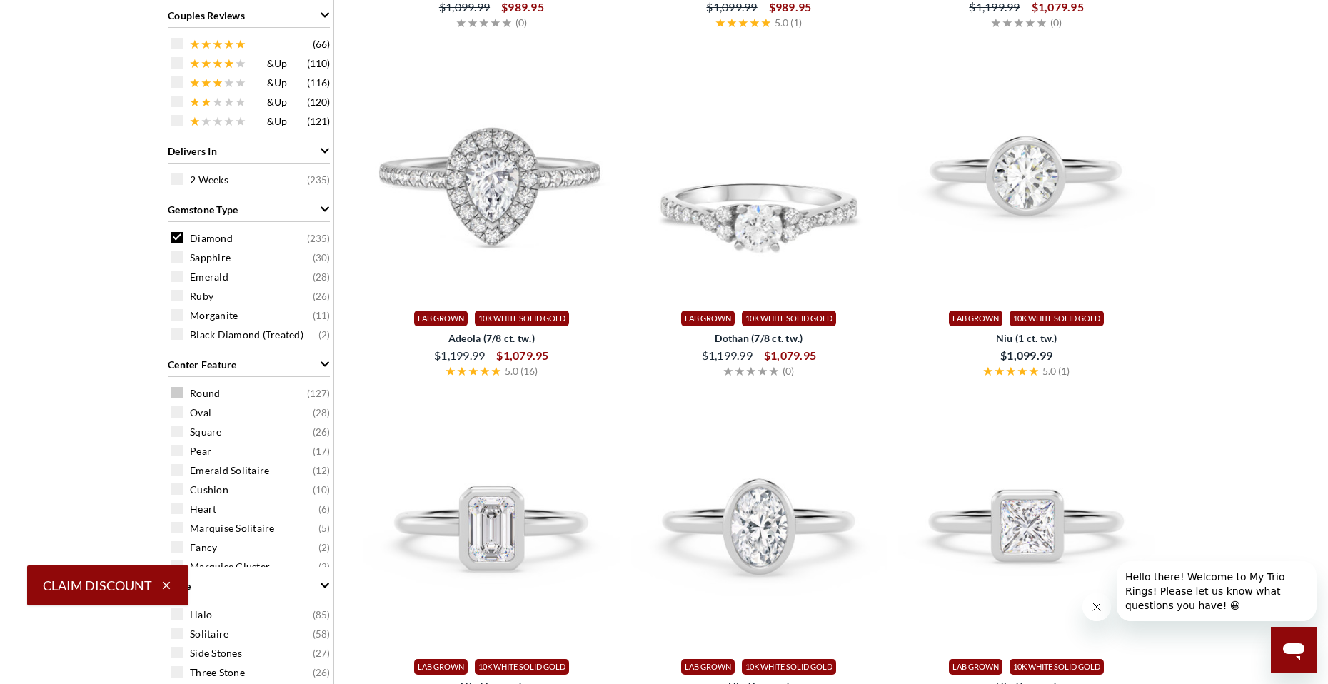
click at [178, 393] on span at bounding box center [176, 392] width 11 height 11
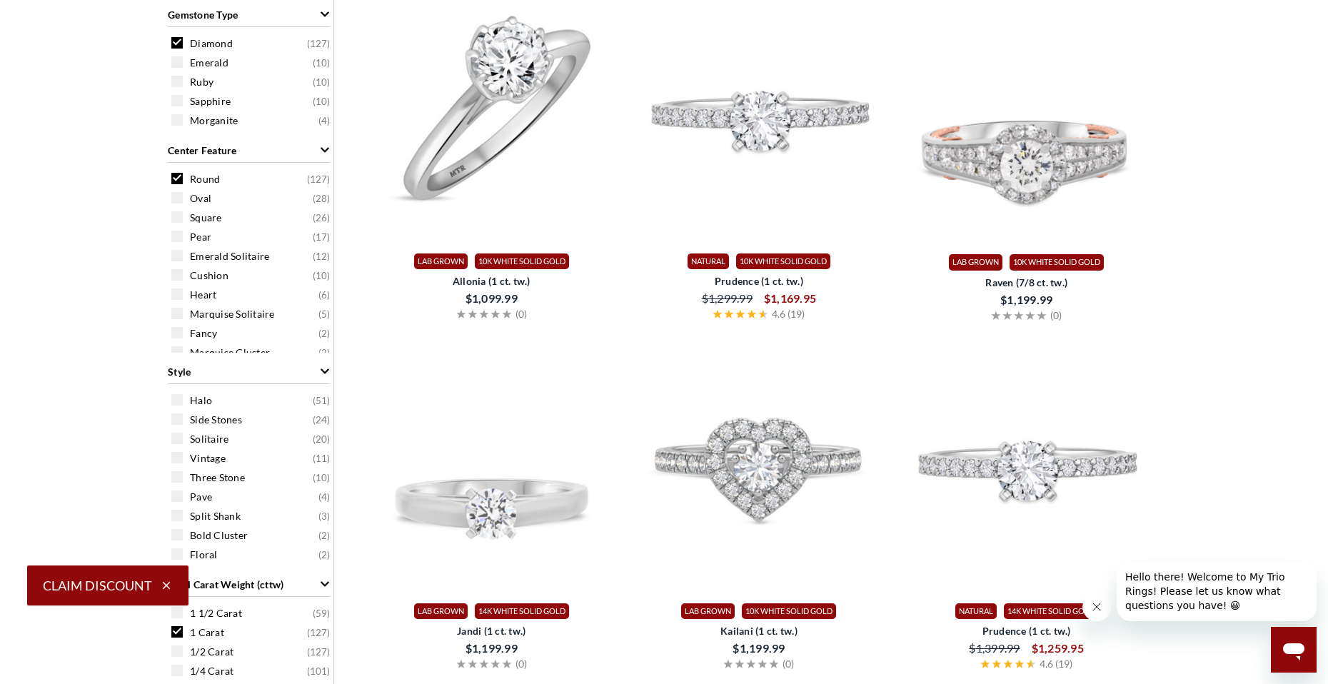
scroll to position [858, 0]
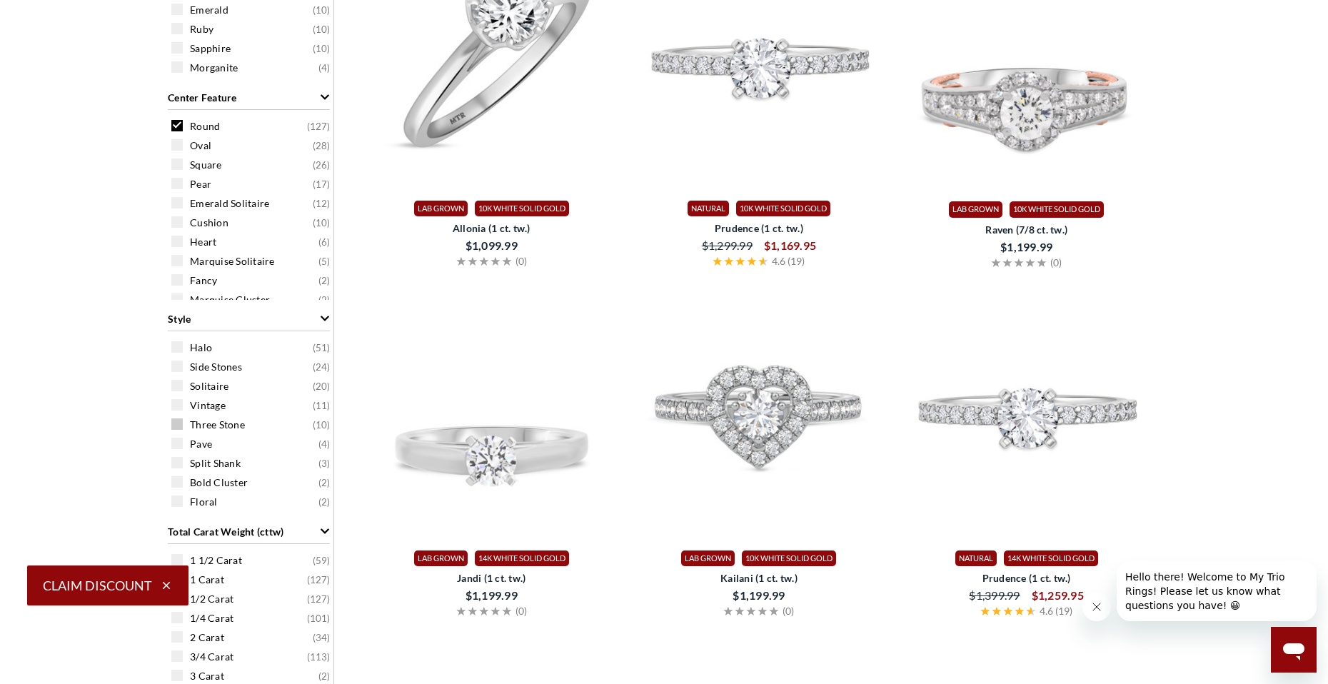
click at [177, 422] on span at bounding box center [176, 423] width 11 height 11
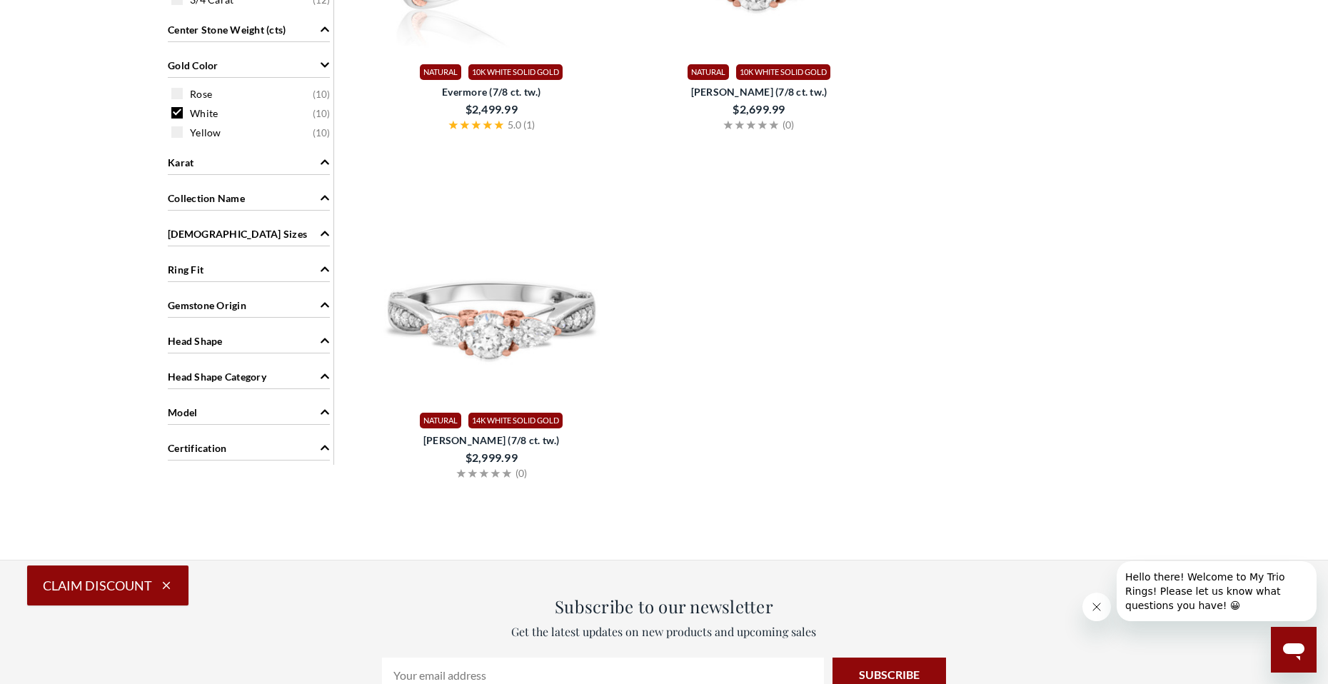
scroll to position [1341, 0]
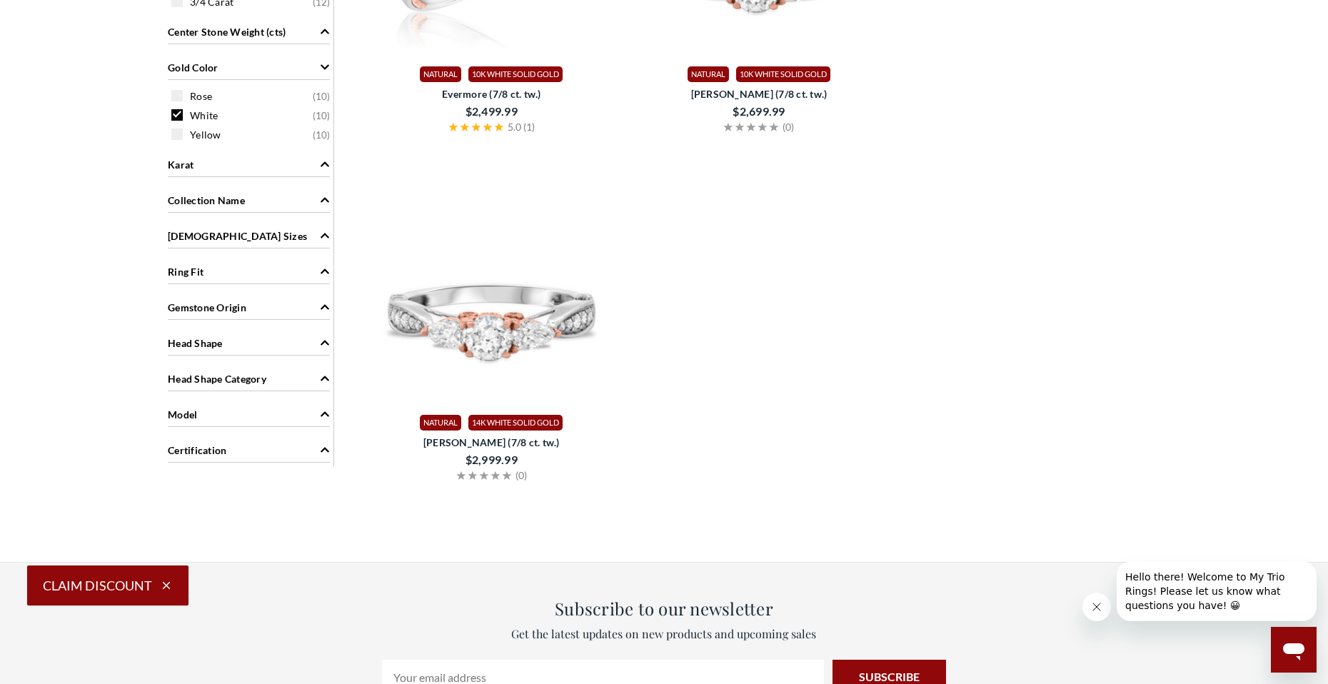
click at [328, 233] on icon "Ladies Sizes" at bounding box center [325, 236] width 10 height 10
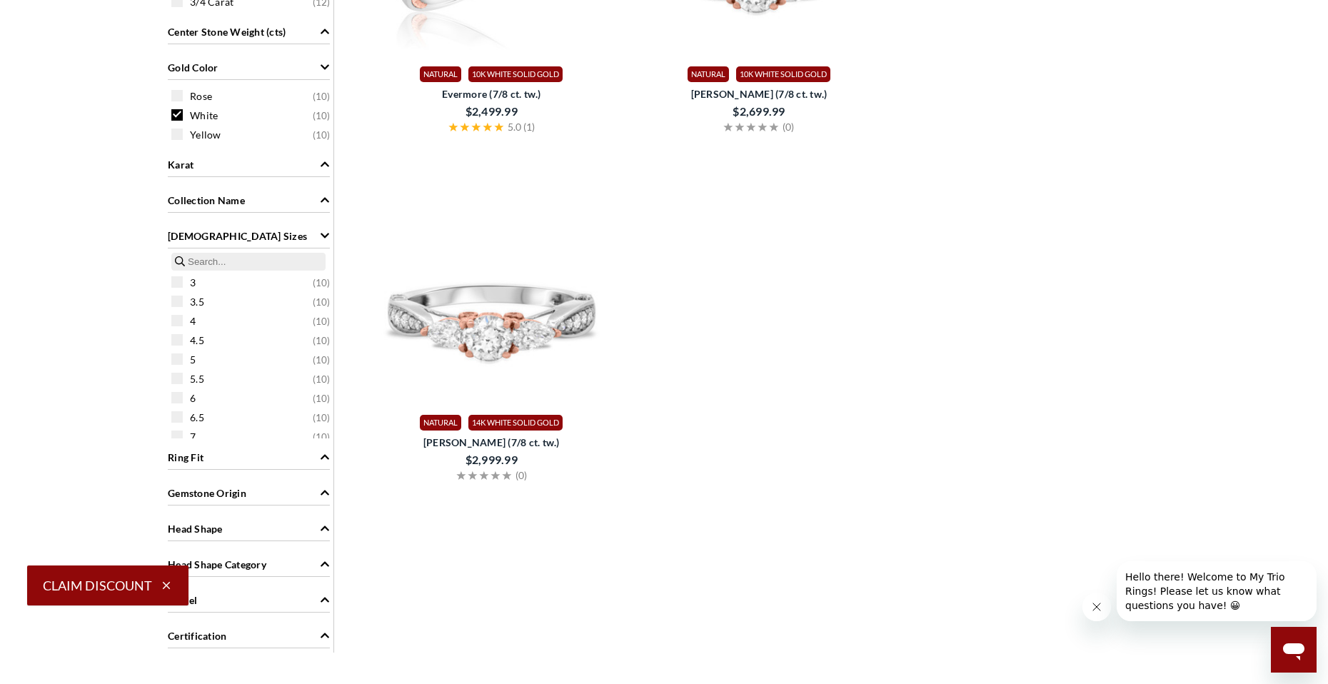
click at [174, 432] on span at bounding box center [176, 435] width 11 height 11
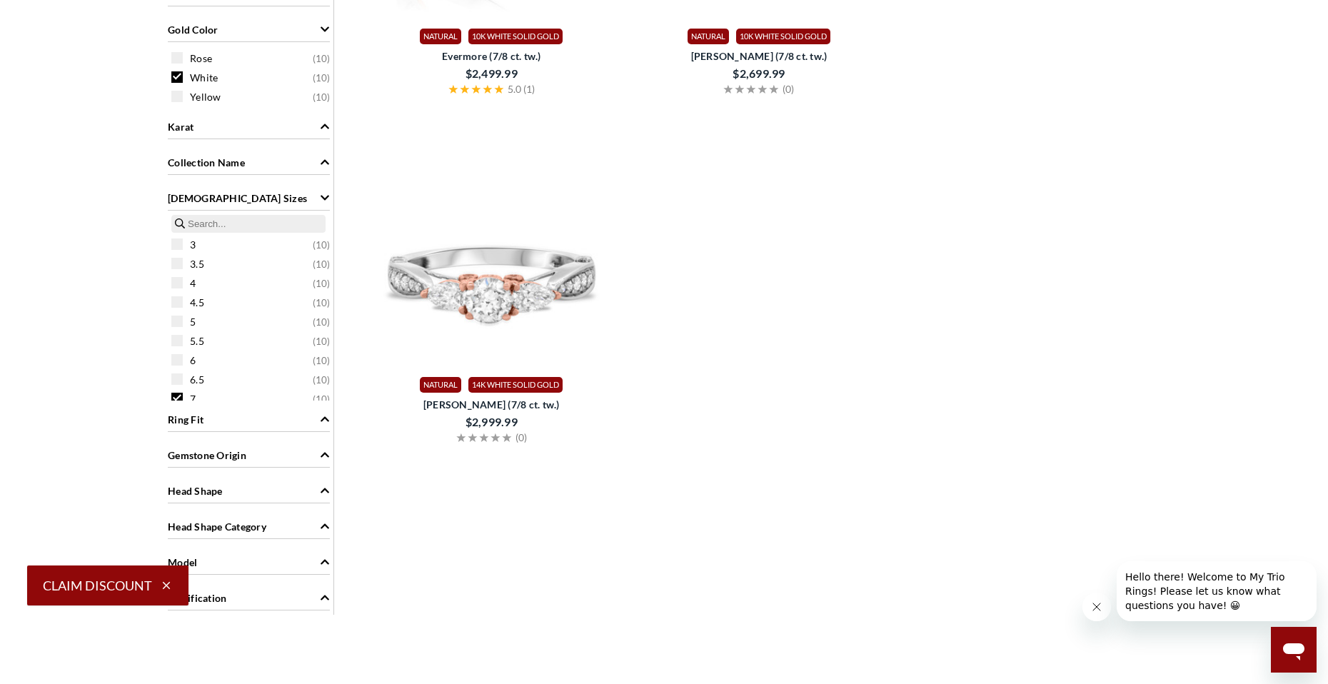
scroll to position [1429, 0]
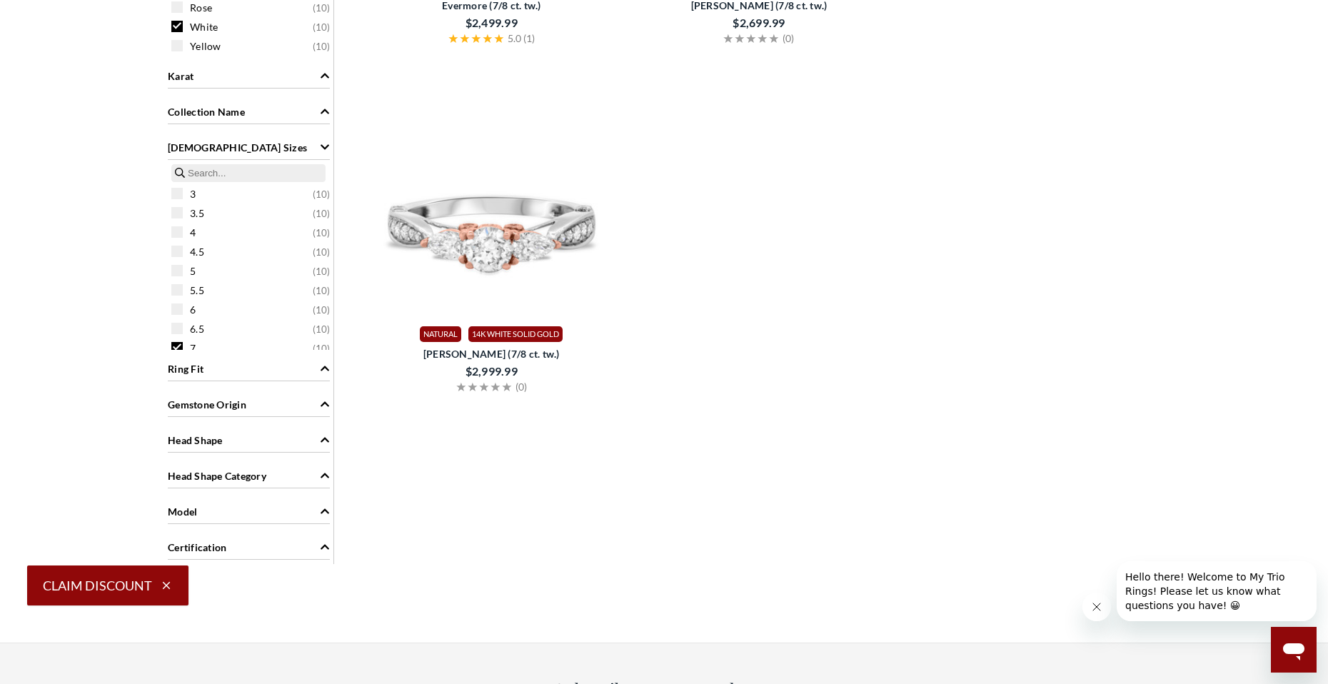
click at [321, 368] on icon "Ring Fit" at bounding box center [325, 368] width 10 height 10
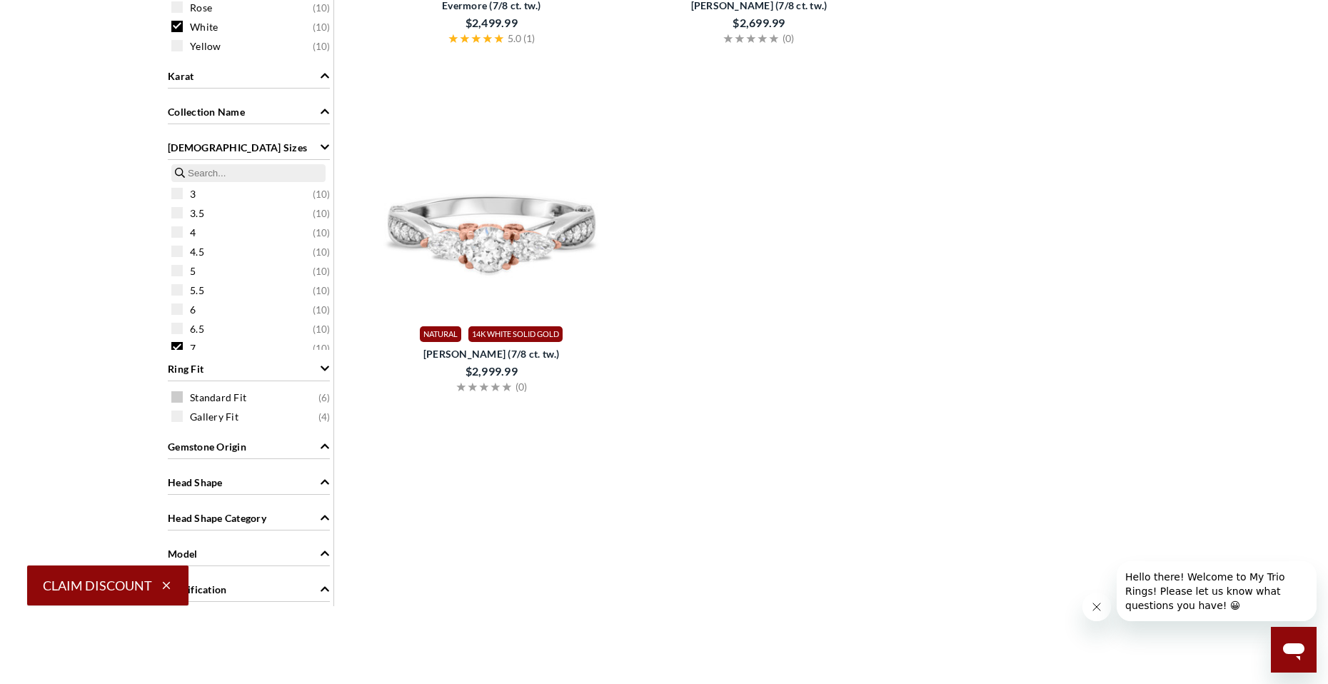
click at [175, 396] on span at bounding box center [176, 396] width 11 height 11
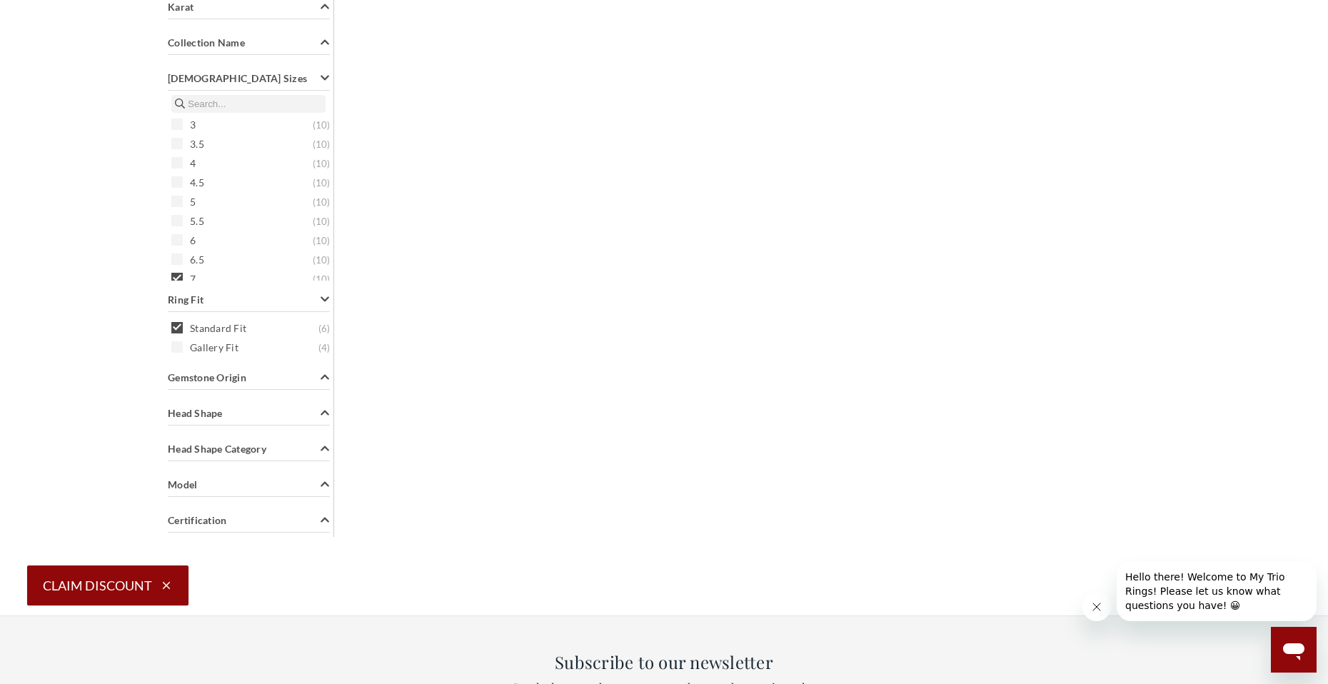
scroll to position [1501, 0]
click at [324, 378] on icon "Gemstone Origin" at bounding box center [325, 375] width 10 height 10
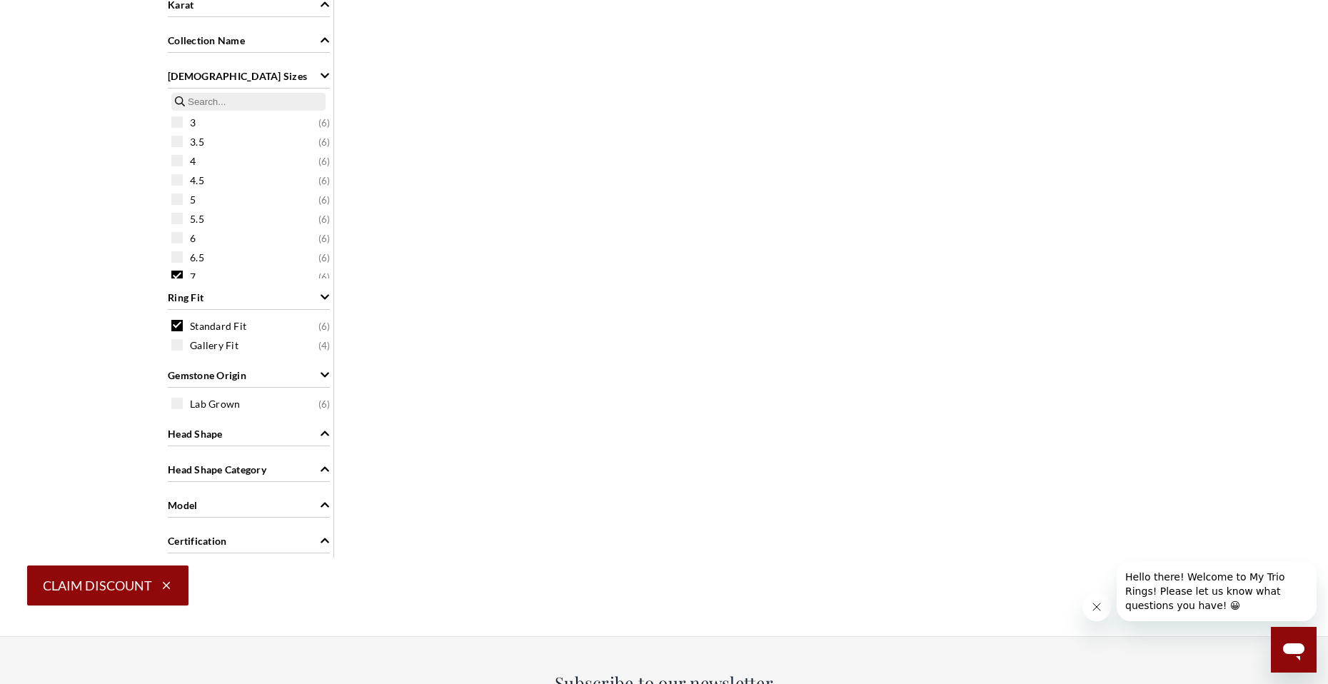
click at [328, 431] on icon "Head Shape" at bounding box center [325, 433] width 10 height 10
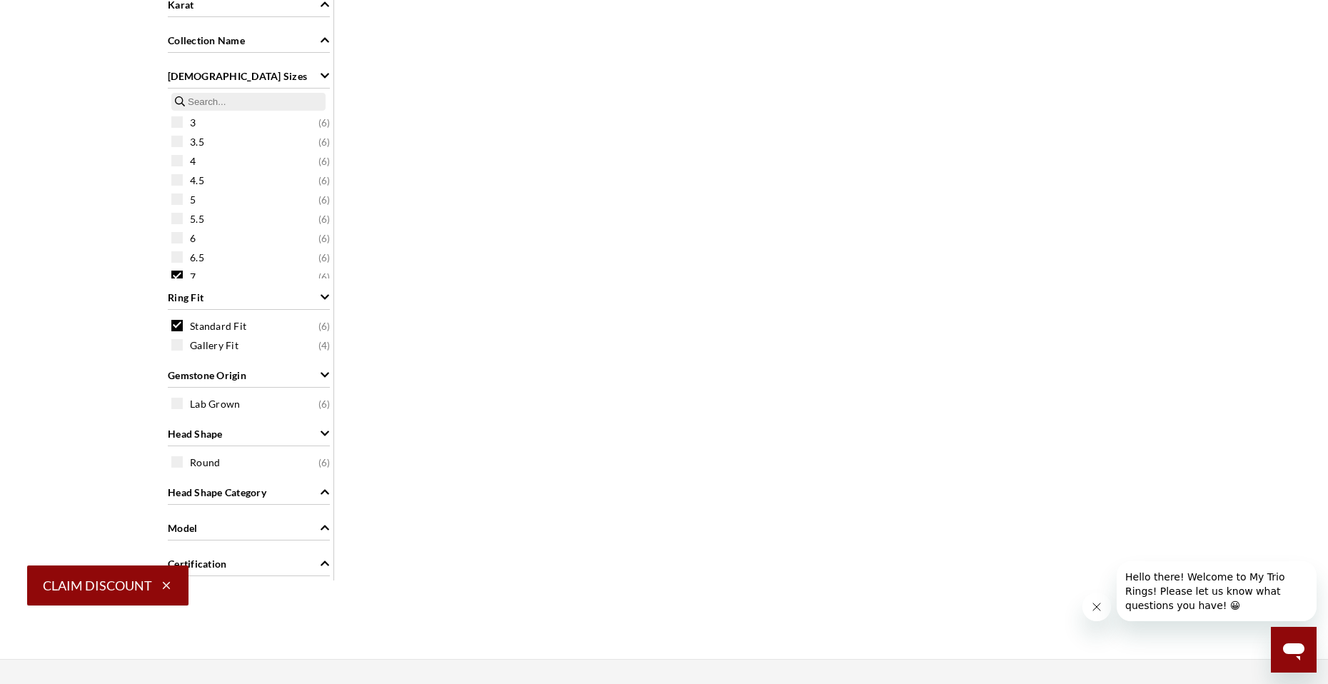
click at [324, 489] on icon "Head Shape Category" at bounding box center [325, 492] width 10 height 10
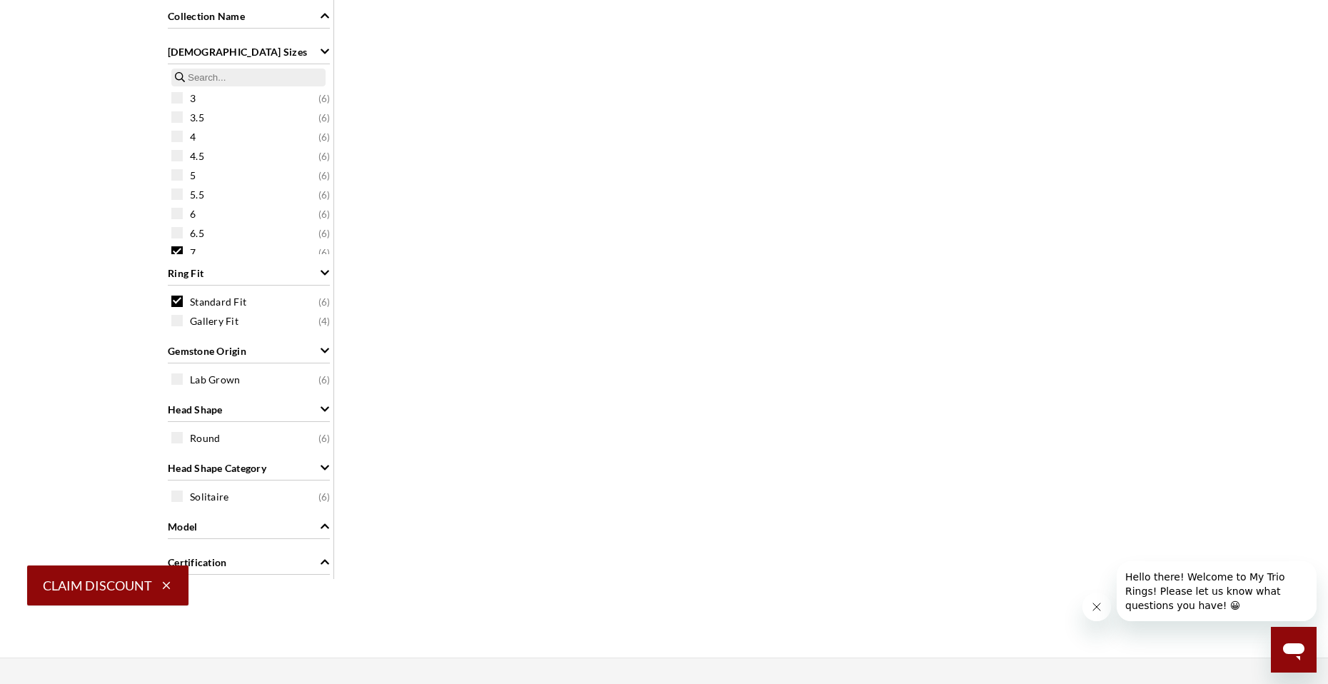
scroll to position [1514, 0]
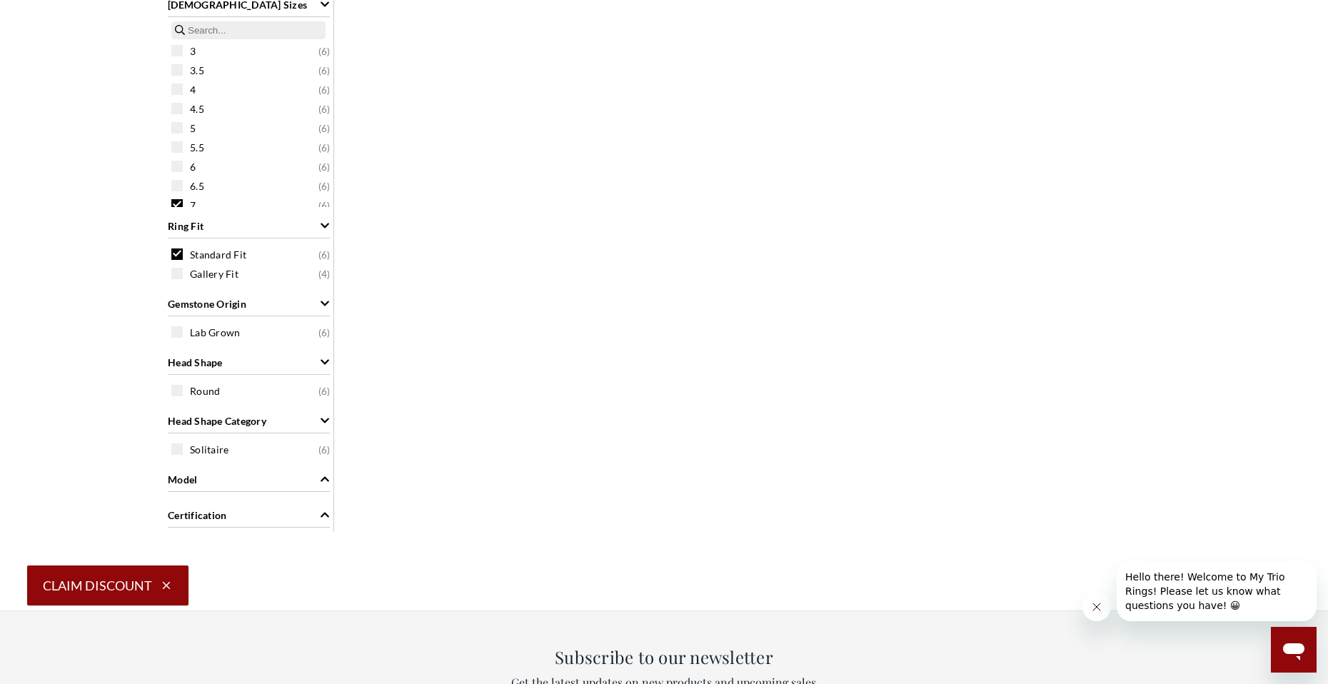
click at [323, 516] on icon "Certification" at bounding box center [325, 515] width 9 height 5
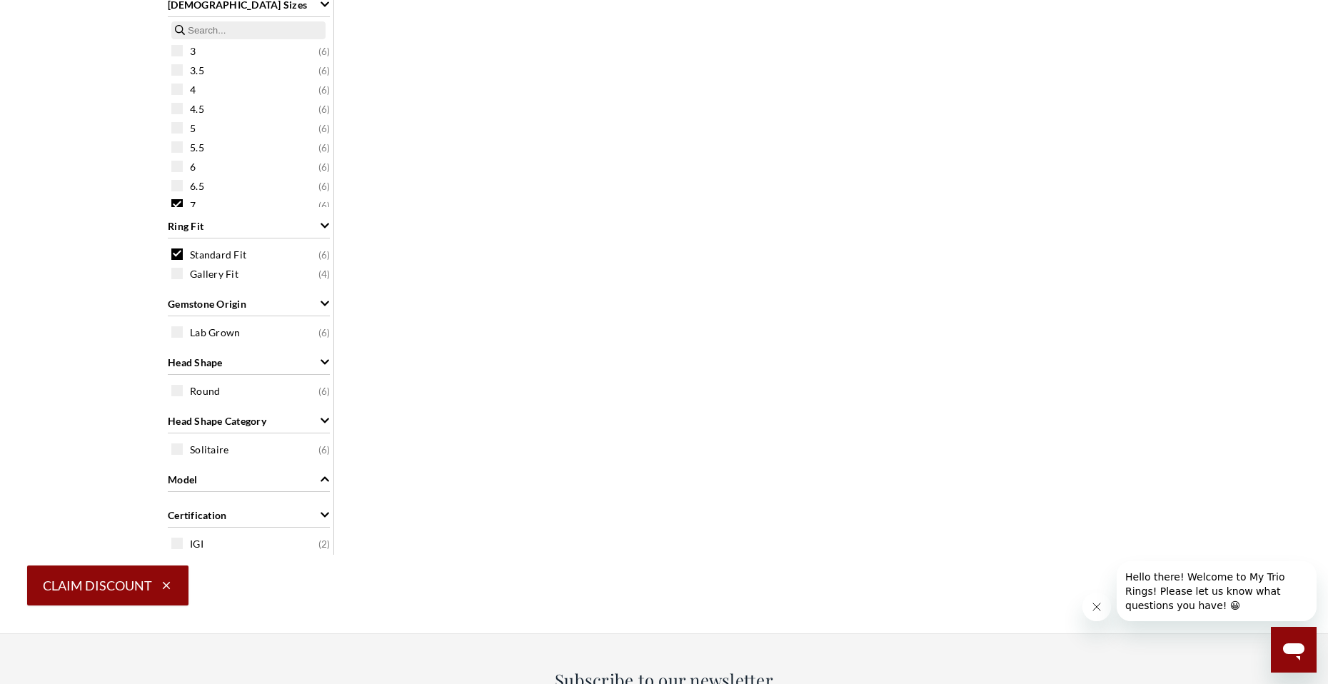
click at [325, 477] on icon "Model" at bounding box center [325, 479] width 9 height 5
click at [176, 331] on span at bounding box center [176, 331] width 11 height 11
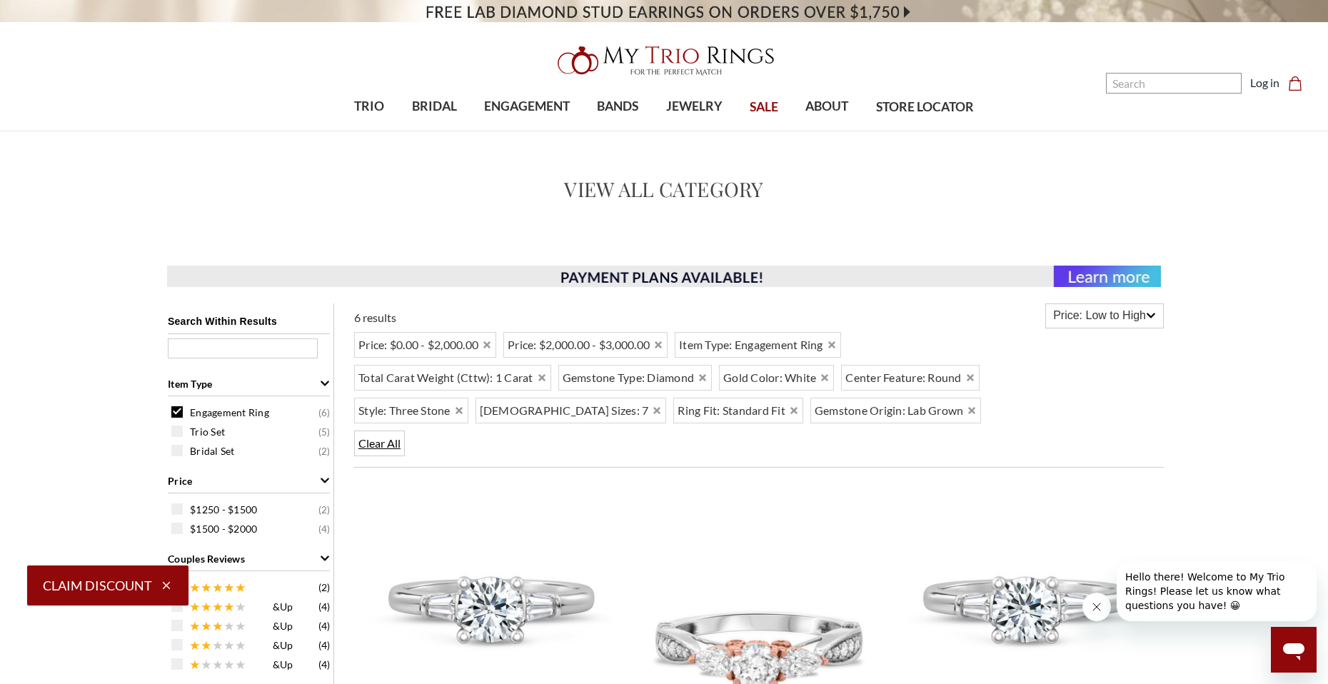
click at [405, 430] on span "Clear All" at bounding box center [379, 443] width 51 height 26
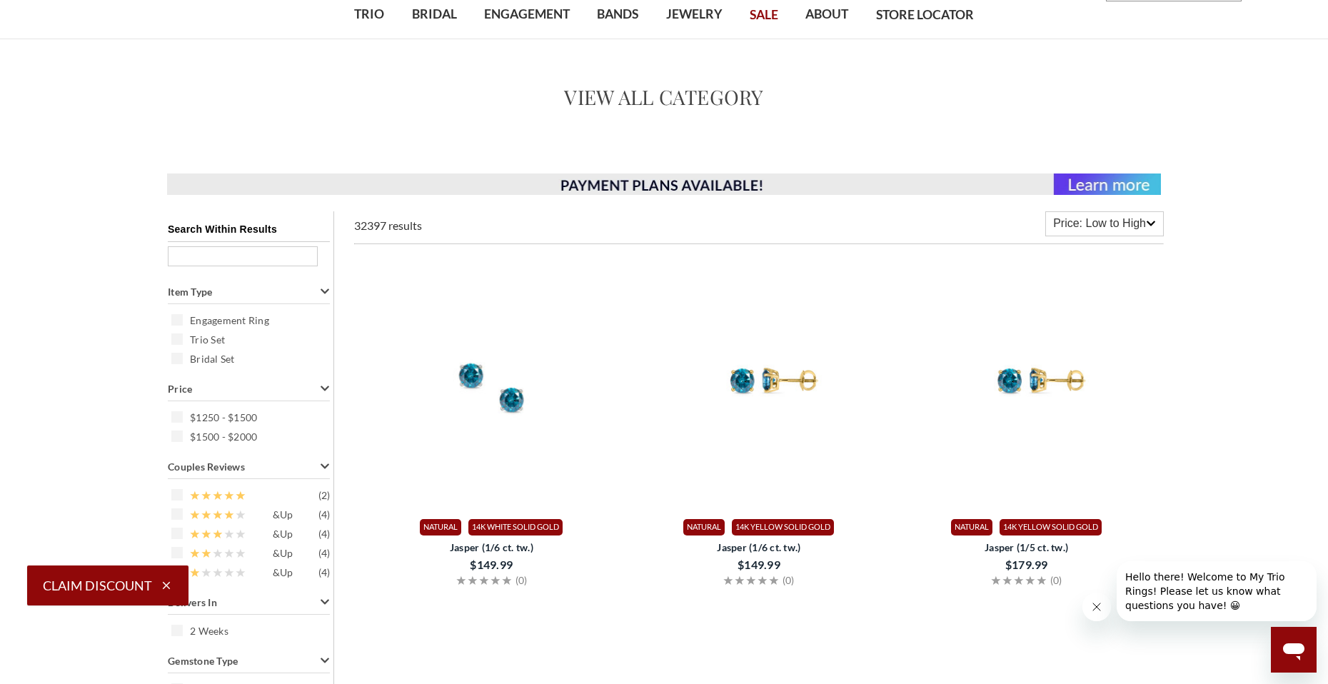
scroll to position [143, 0]
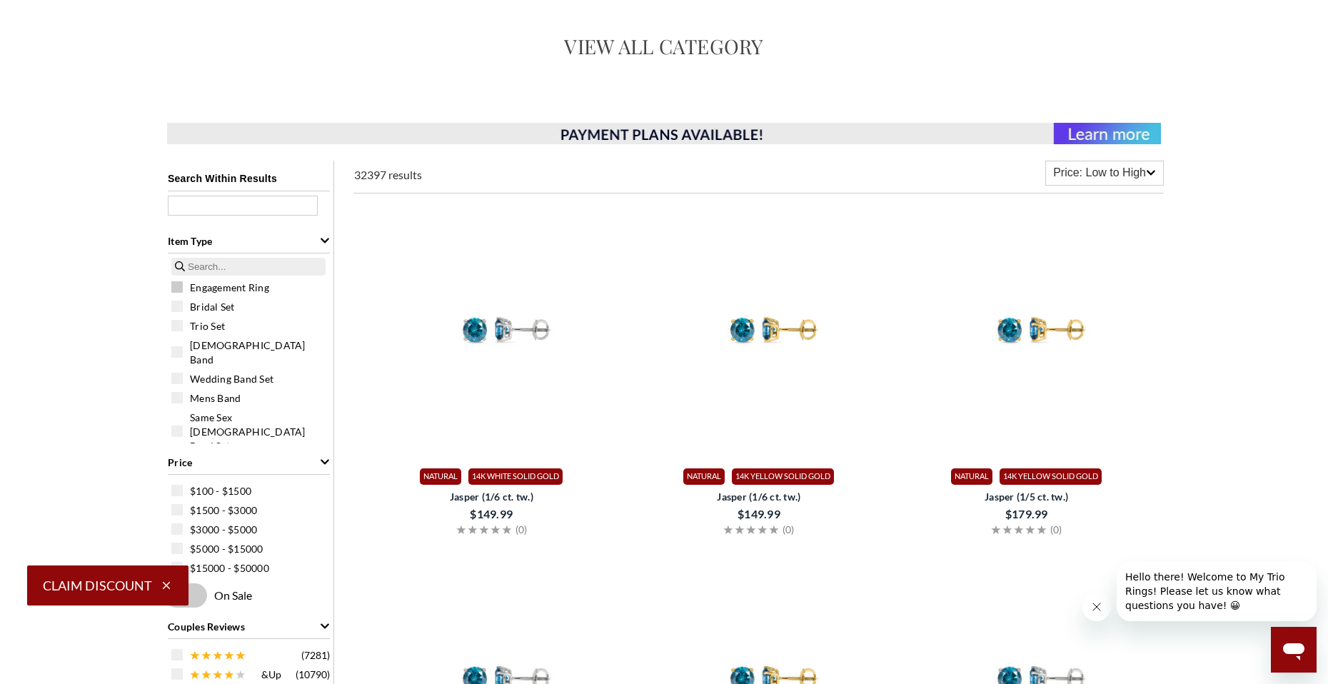
click at [174, 285] on span at bounding box center [176, 286] width 11 height 11
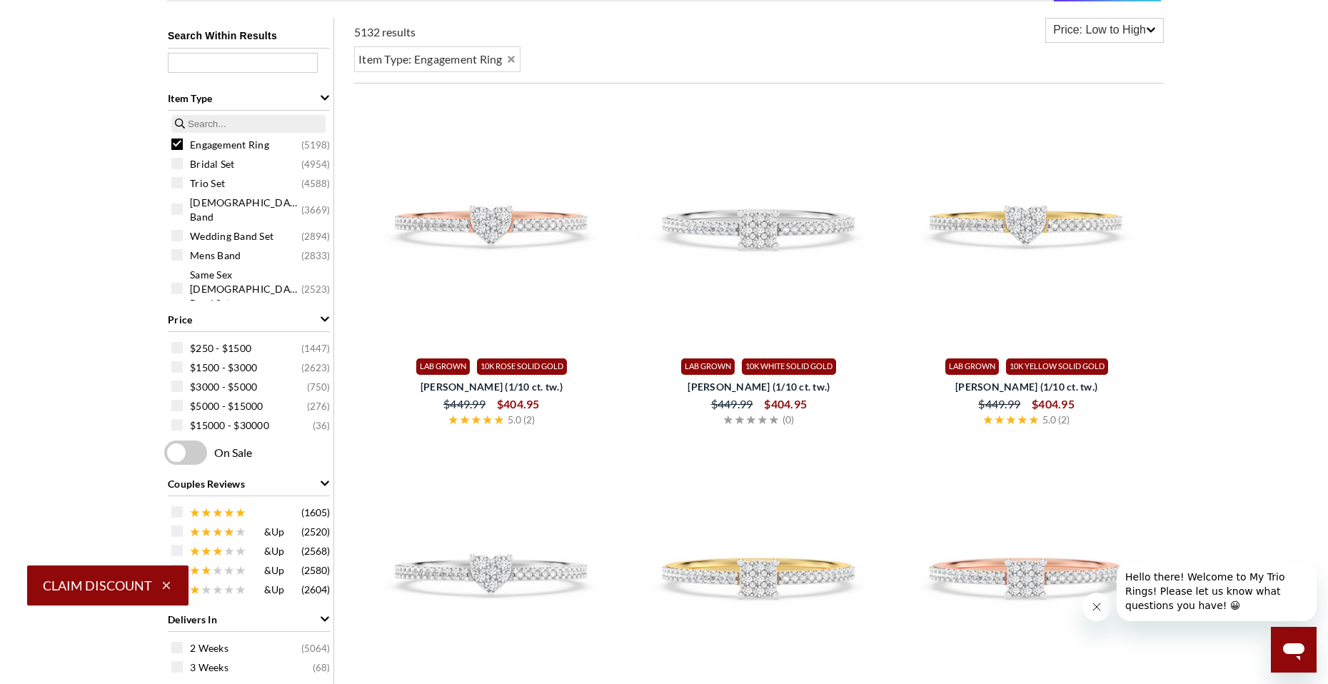
scroll to position [71, 0]
click at [179, 365] on span at bounding box center [176, 366] width 11 height 11
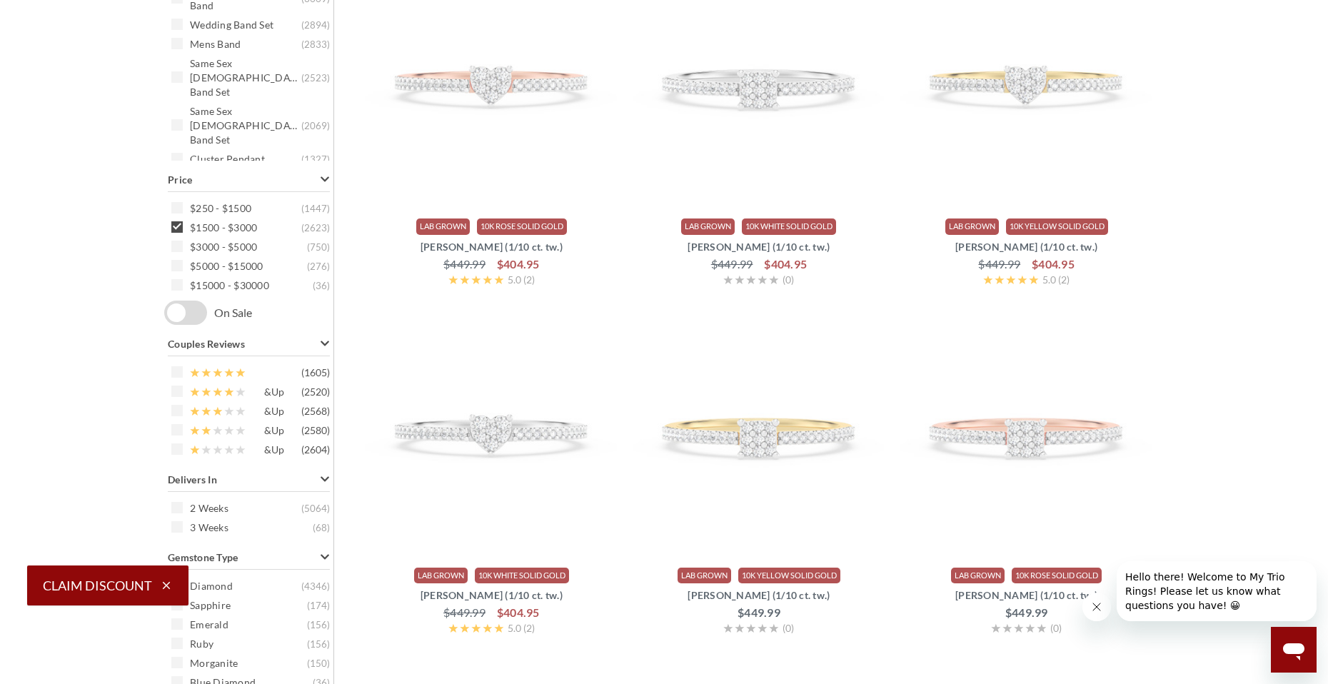
scroll to position [428, 0]
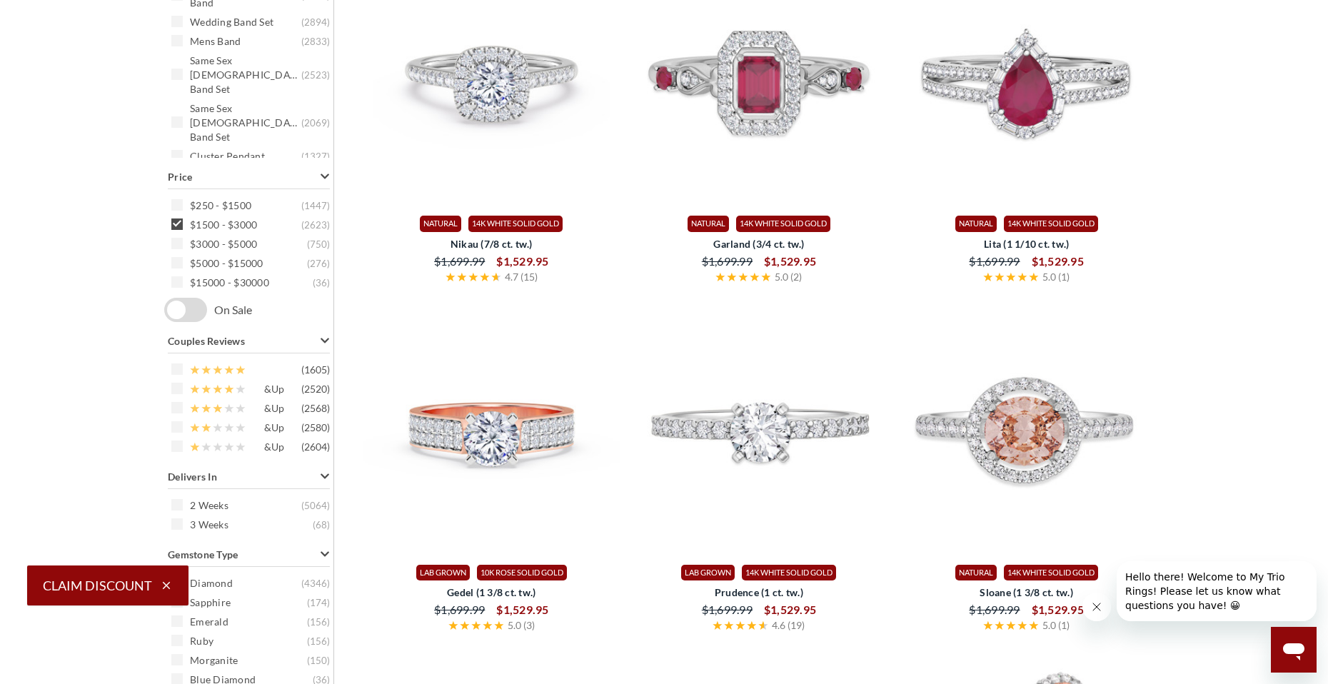
click at [268, 391] on span "& Up" at bounding box center [274, 389] width 20 height 14
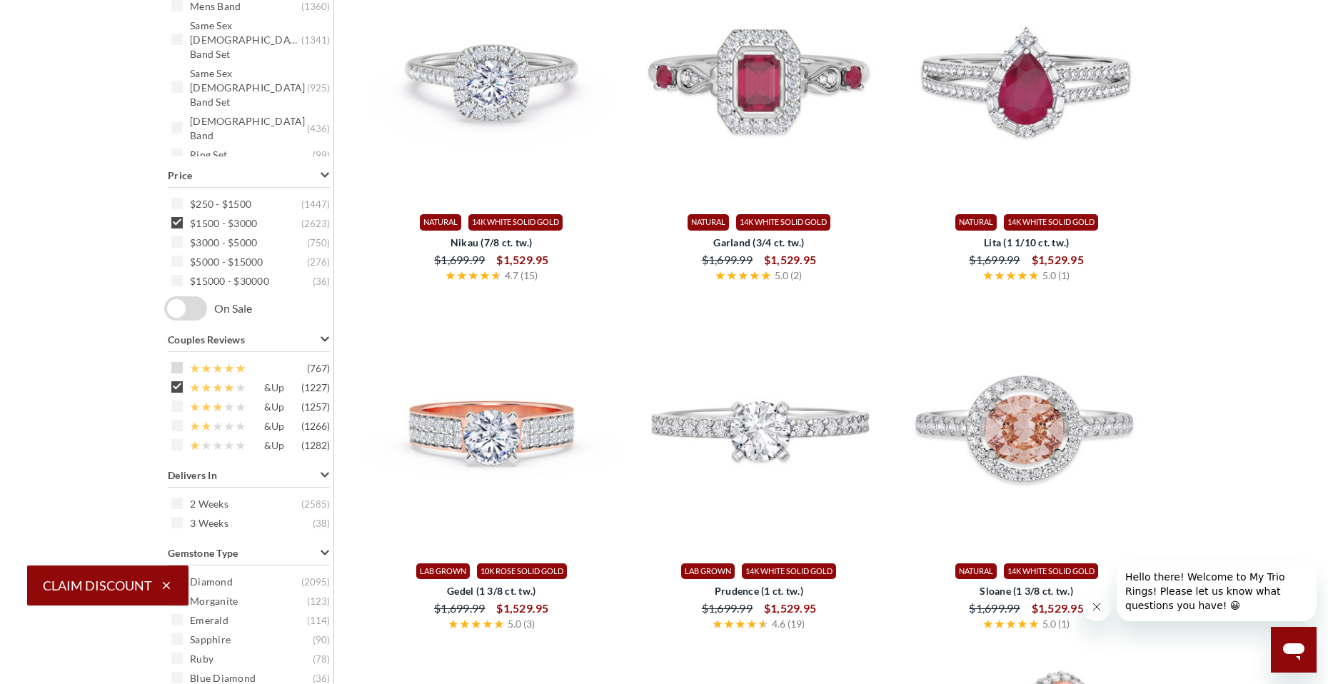
scroll to position [48, 0]
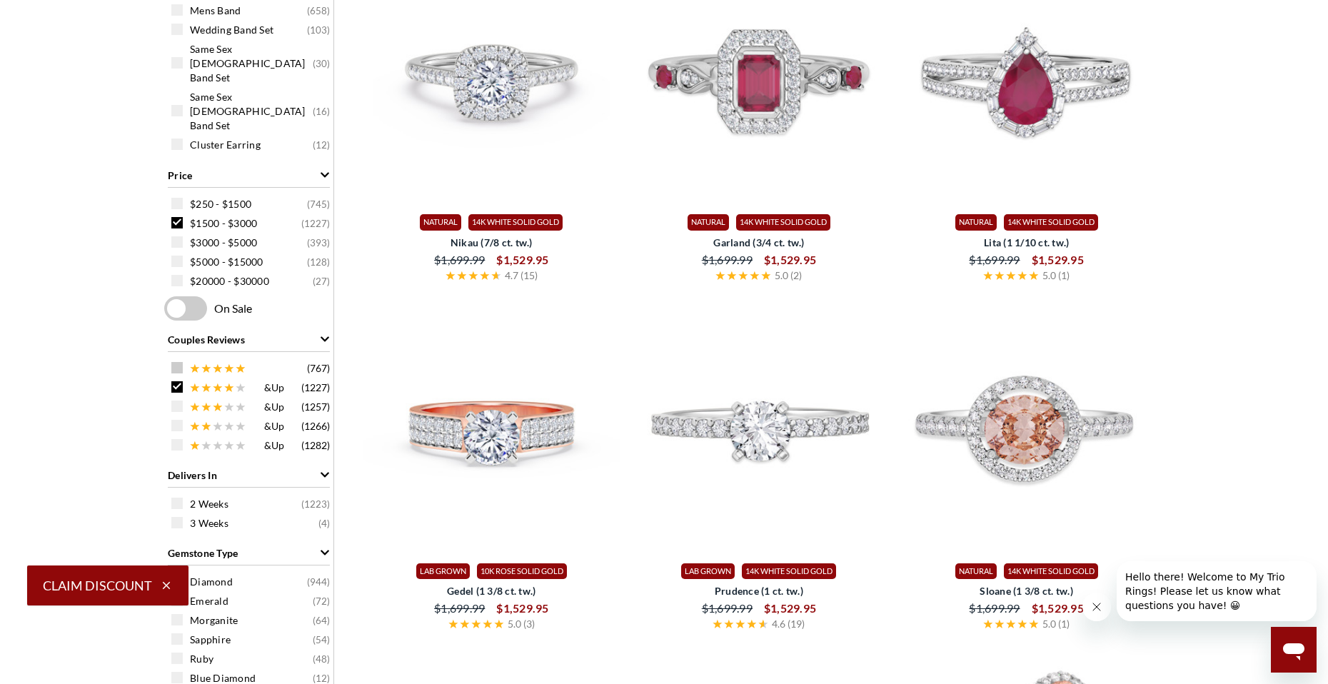
click at [179, 364] on span at bounding box center [176, 367] width 11 height 11
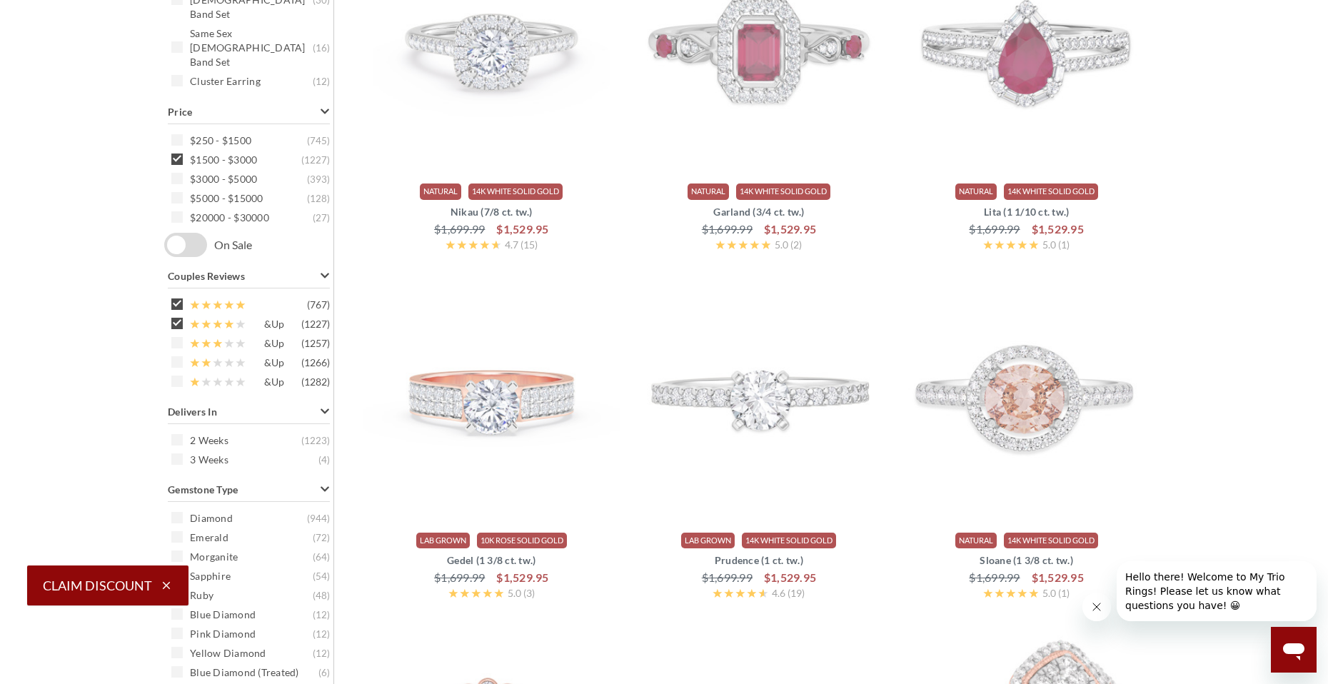
scroll to position [501, 0]
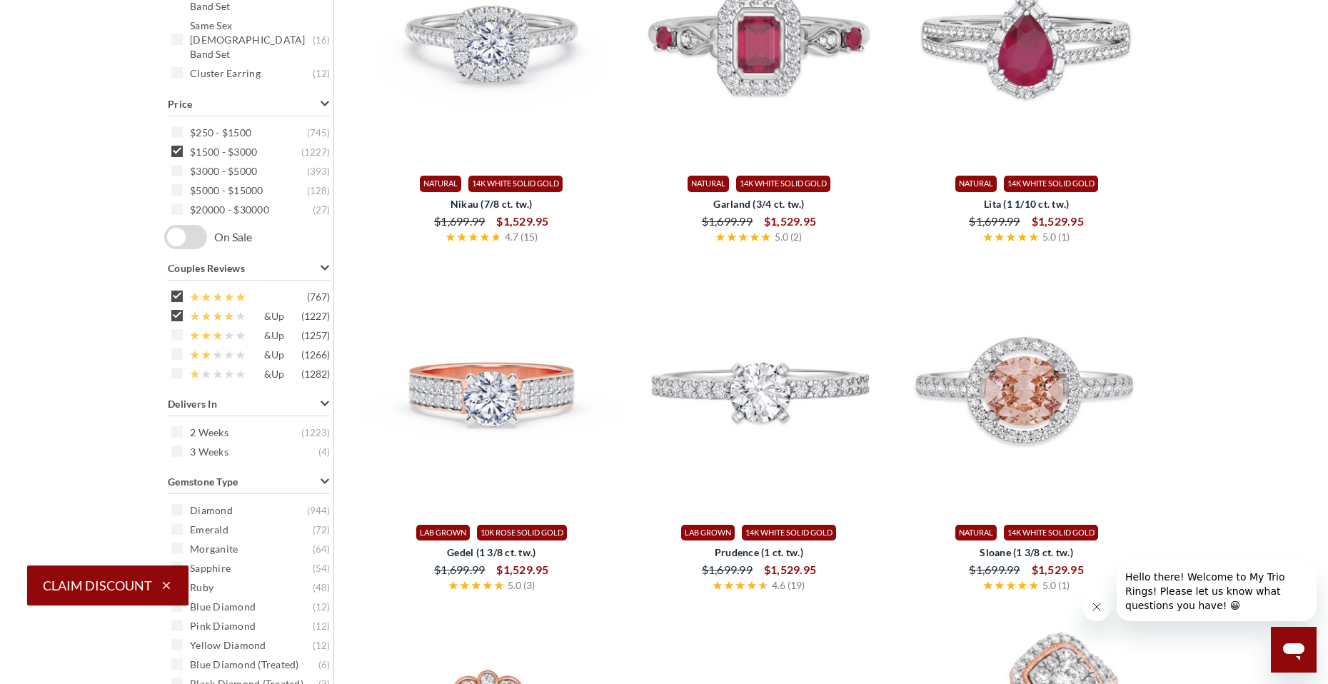
click at [178, 313] on span at bounding box center [176, 315] width 11 height 11
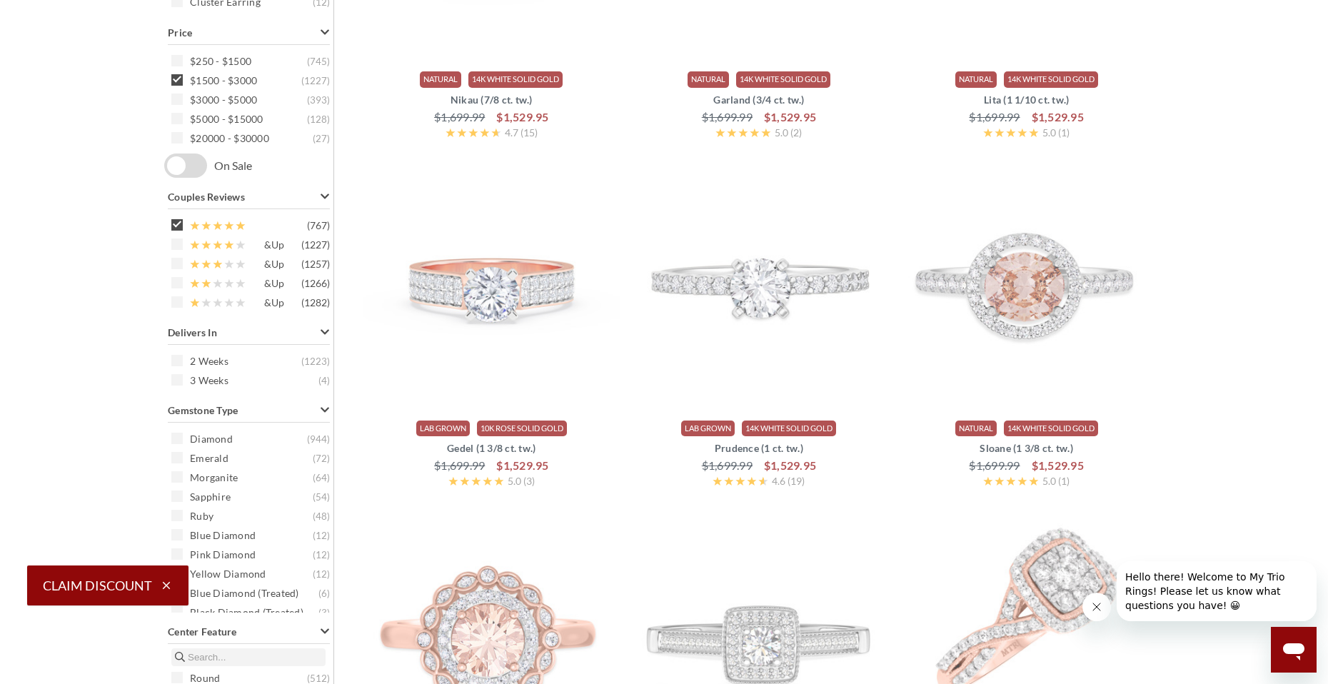
scroll to position [644, 0]
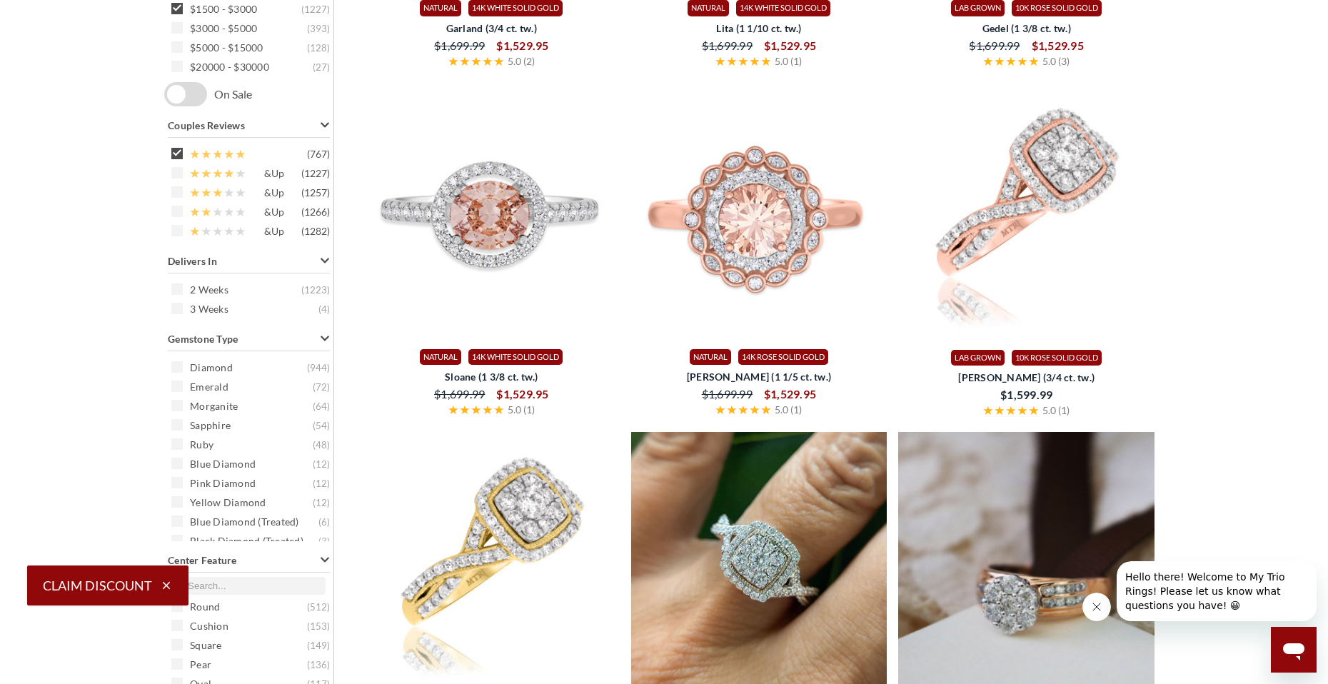
click at [175, 368] on span at bounding box center [176, 366] width 11 height 11
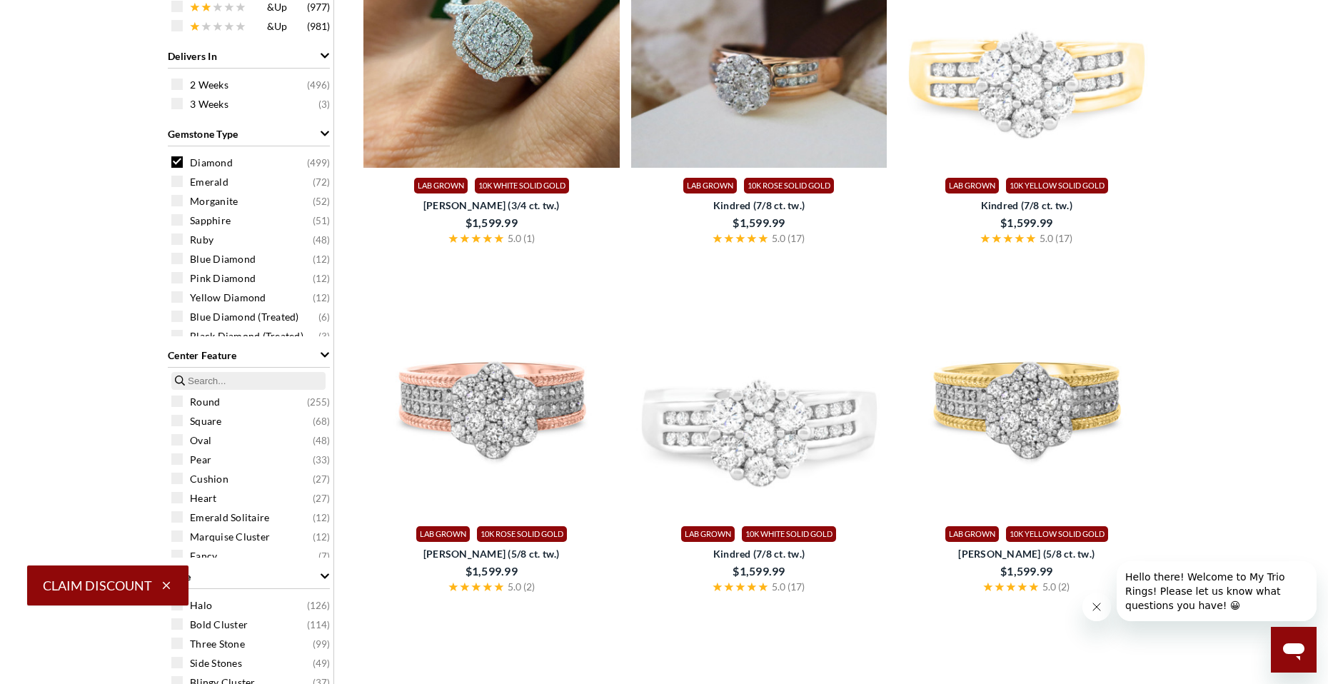
scroll to position [858, 0]
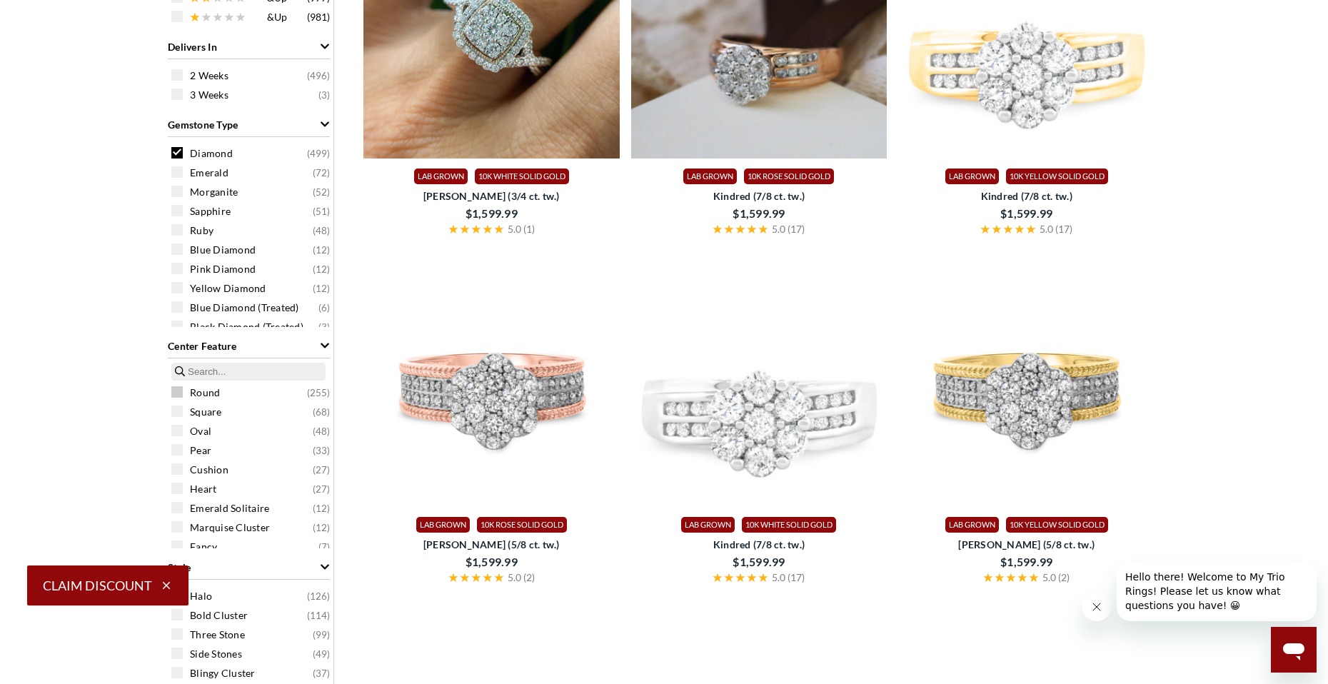
click at [174, 391] on span at bounding box center [176, 391] width 11 height 11
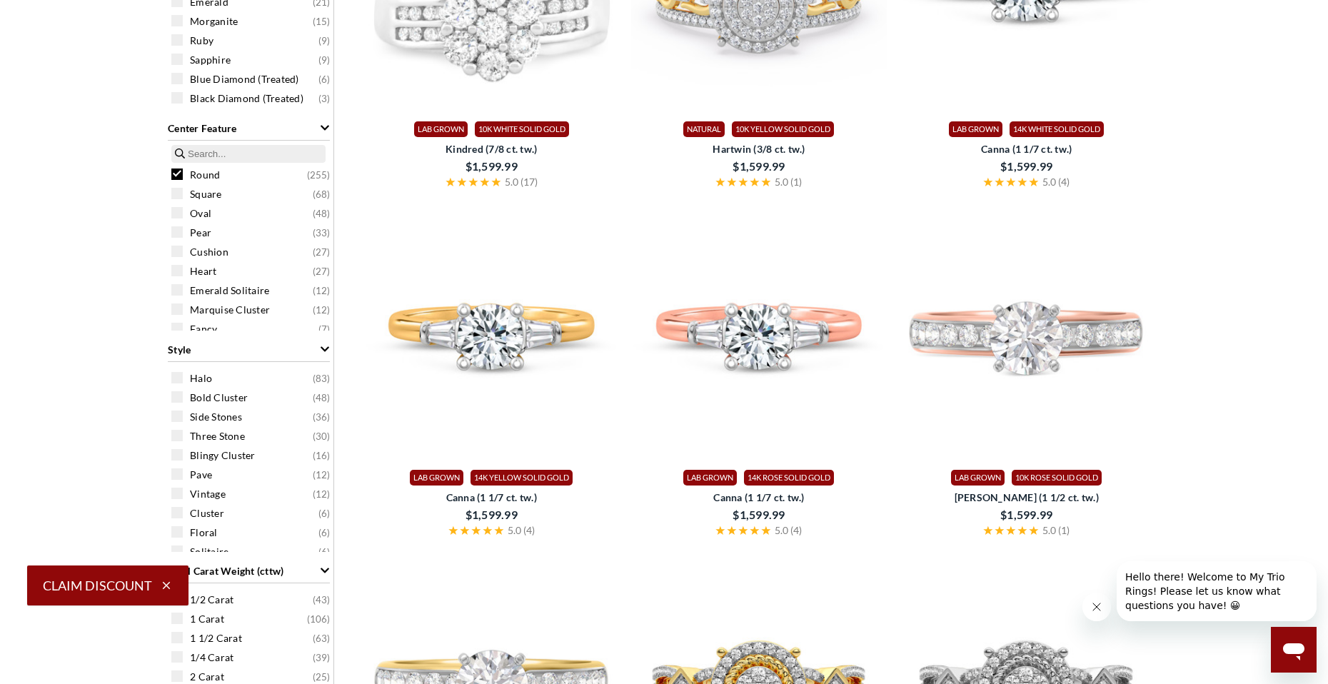
scroll to position [912, 0]
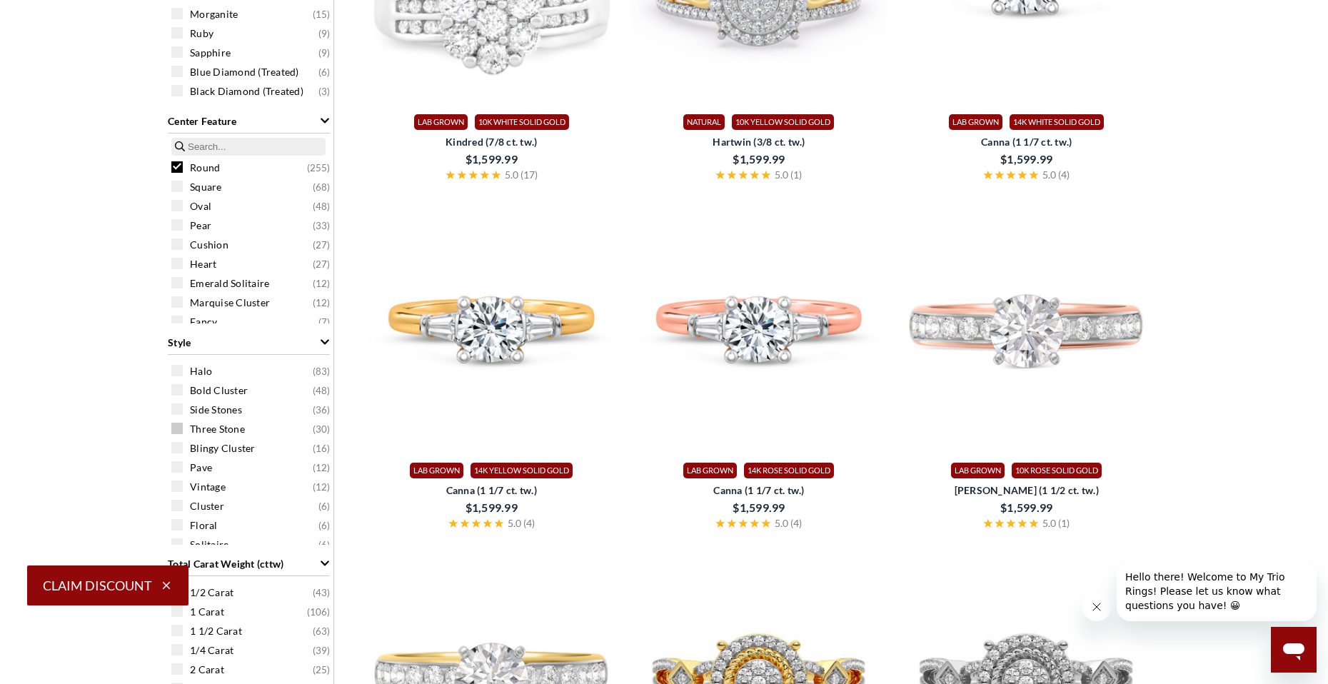
click at [179, 423] on span at bounding box center [176, 428] width 11 height 11
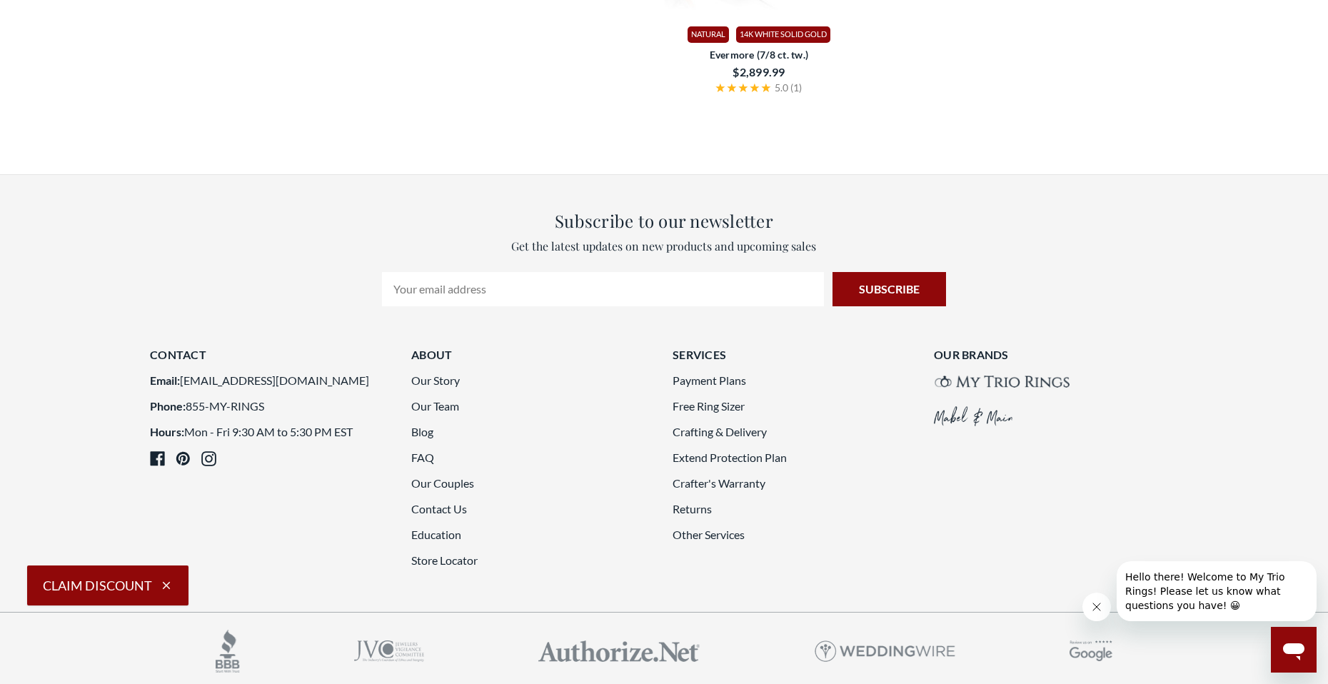
scroll to position [2572, 0]
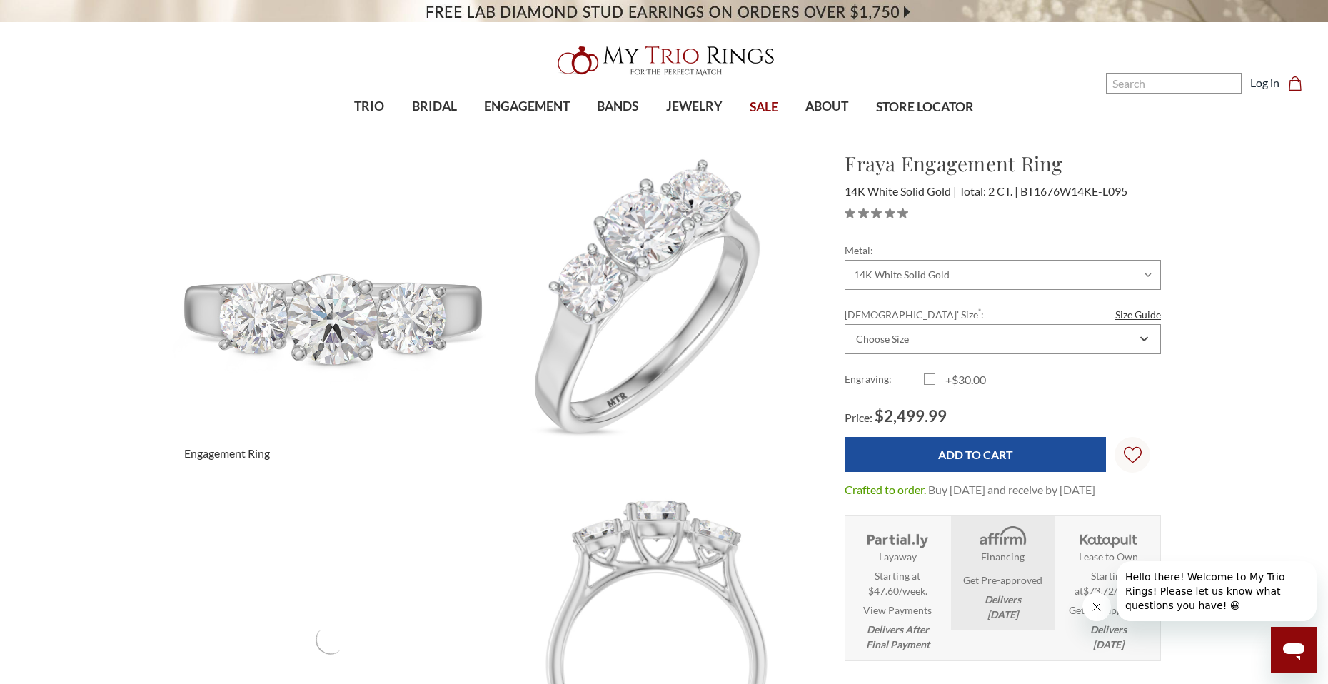
click at [312, 308] on img at bounding box center [330, 312] width 358 height 358
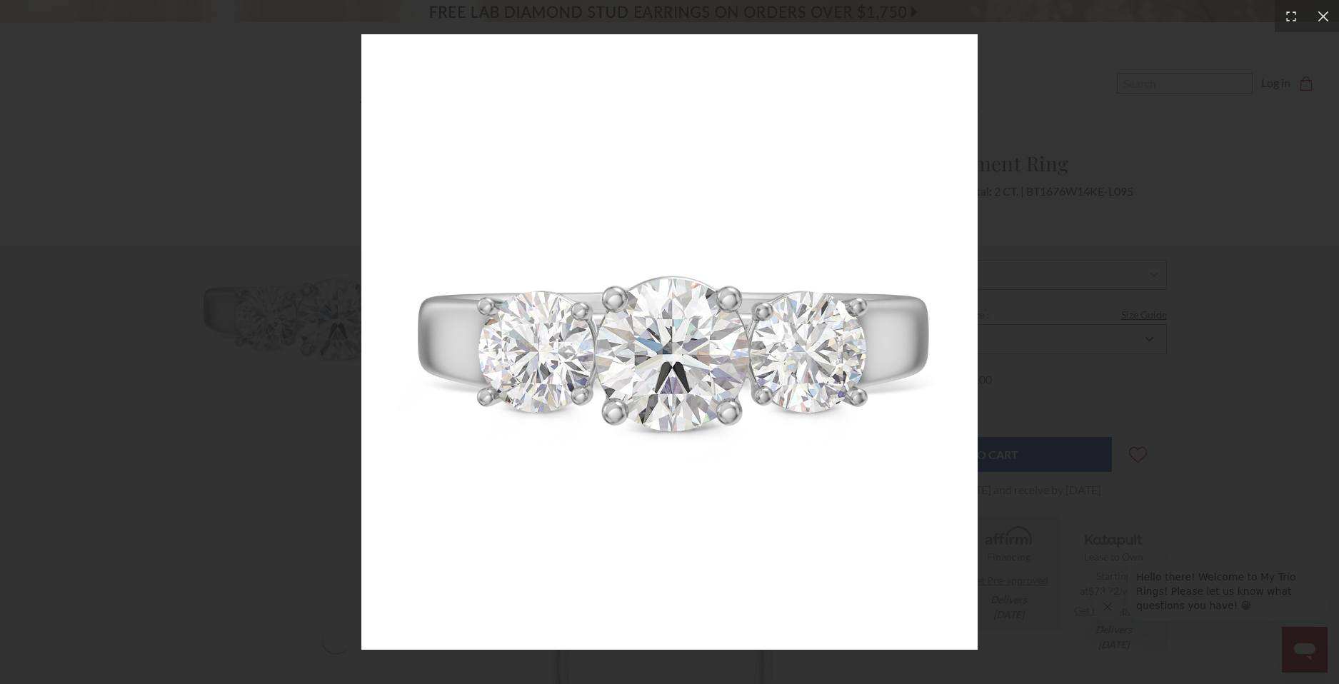
click at [1145, 328] on div at bounding box center [669, 342] width 1339 height 684
click at [1321, 6] on div at bounding box center [1322, 16] width 32 height 32
